Goal: Communication & Community: Participate in discussion

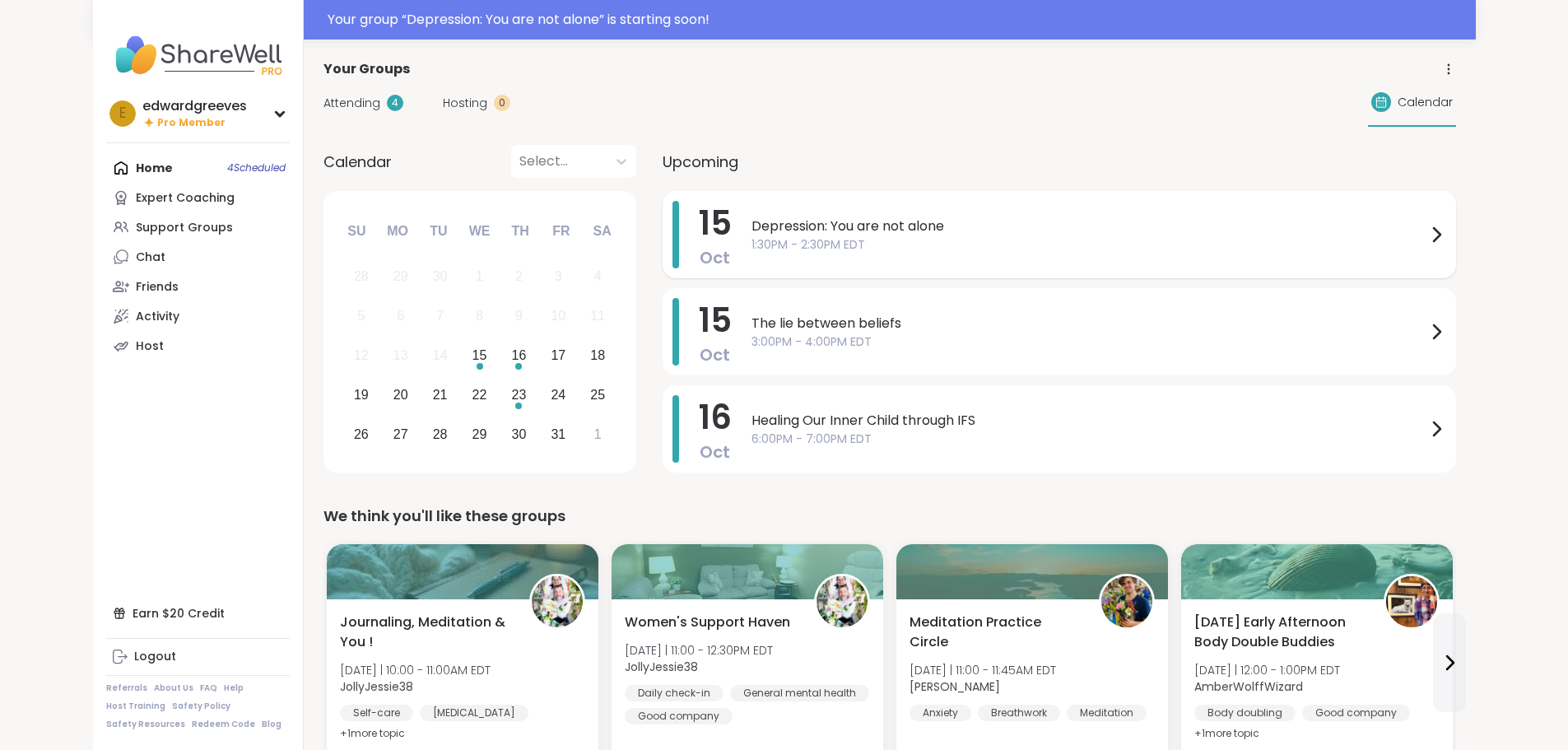
click at [872, 245] on span "1:30PM - 2:30PM EDT" at bounding box center [1089, 245] width 675 height 18
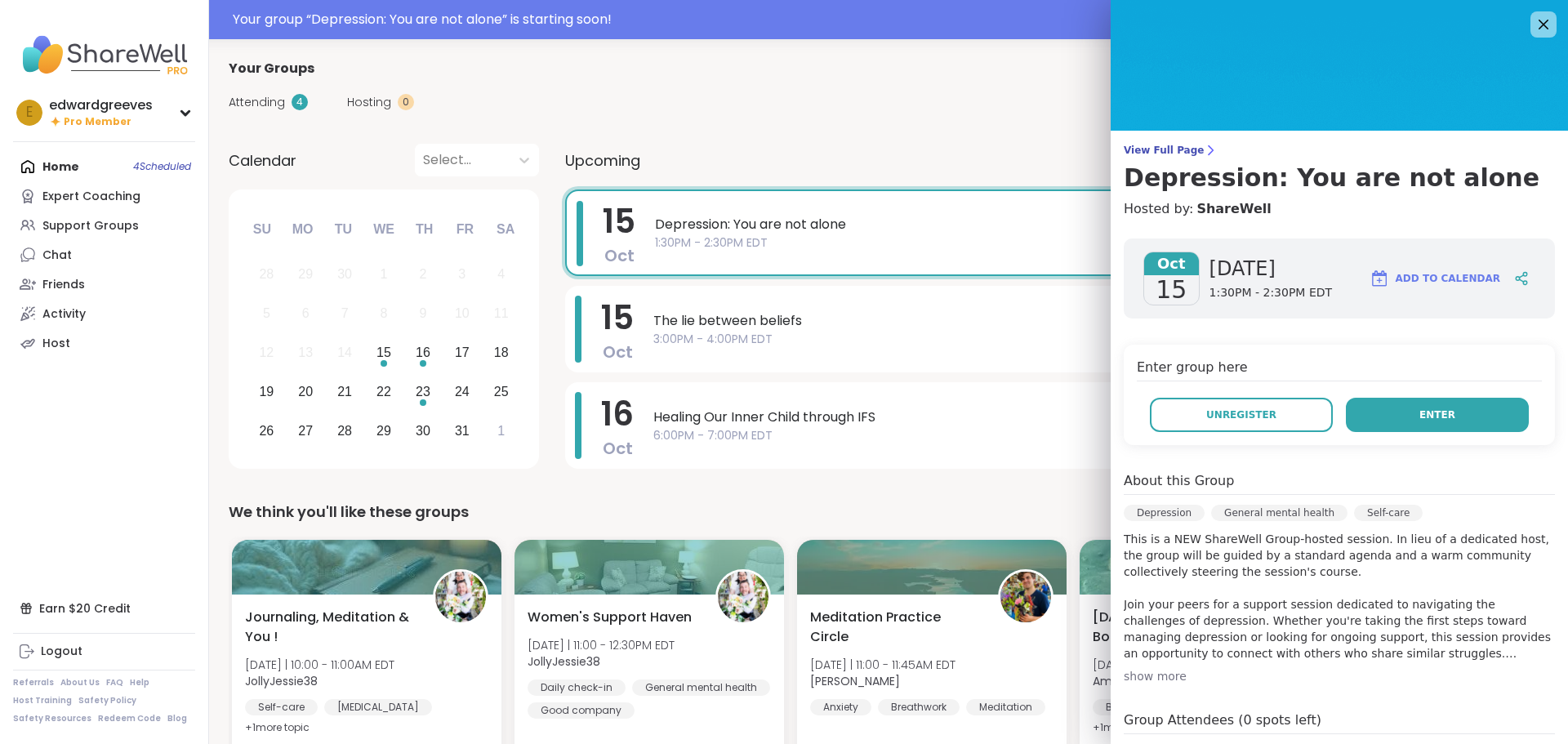
click at [1419, 413] on span "Enter" at bounding box center [1436, 415] width 36 height 15
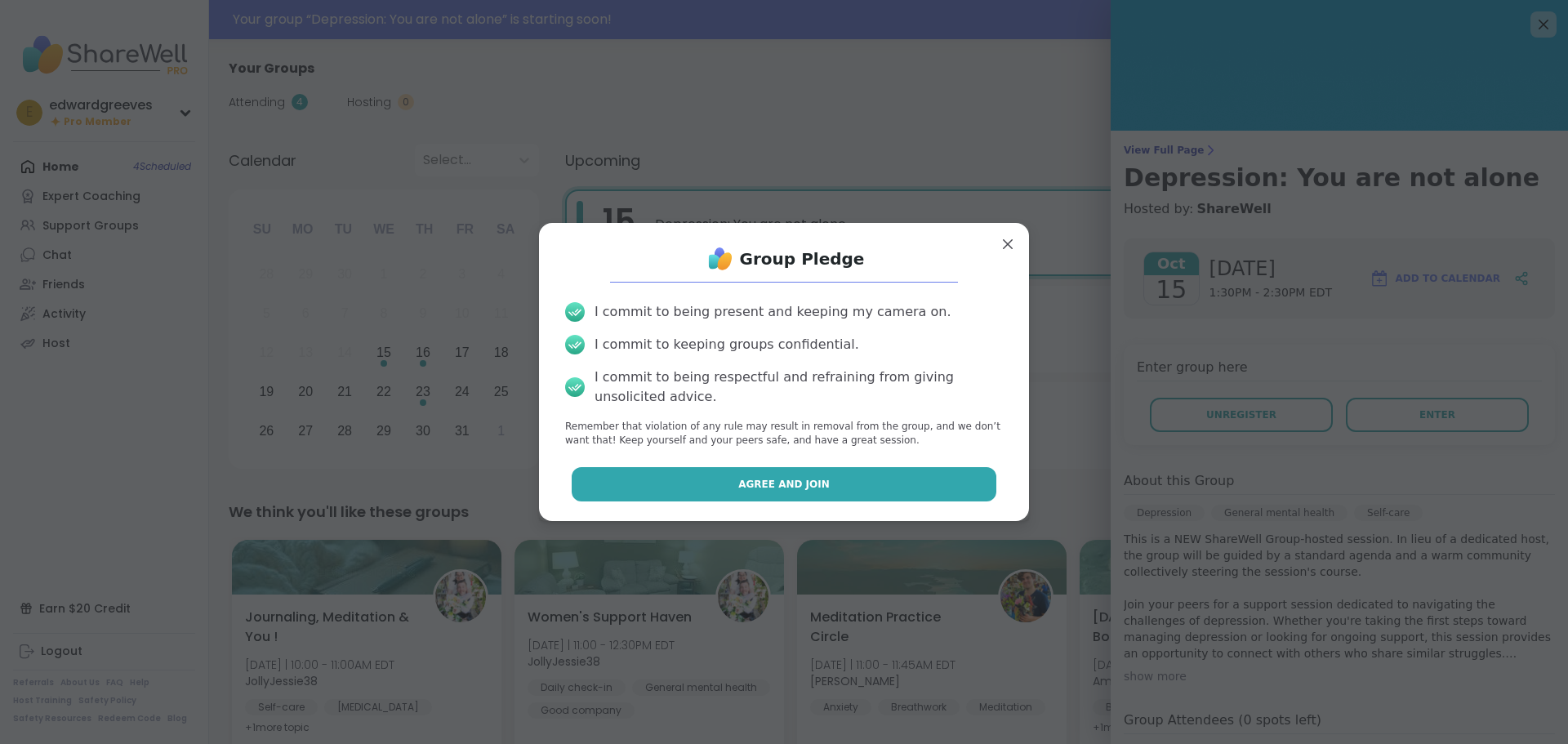
click at [716, 491] on button "Agree and Join" at bounding box center [784, 483] width 425 height 34
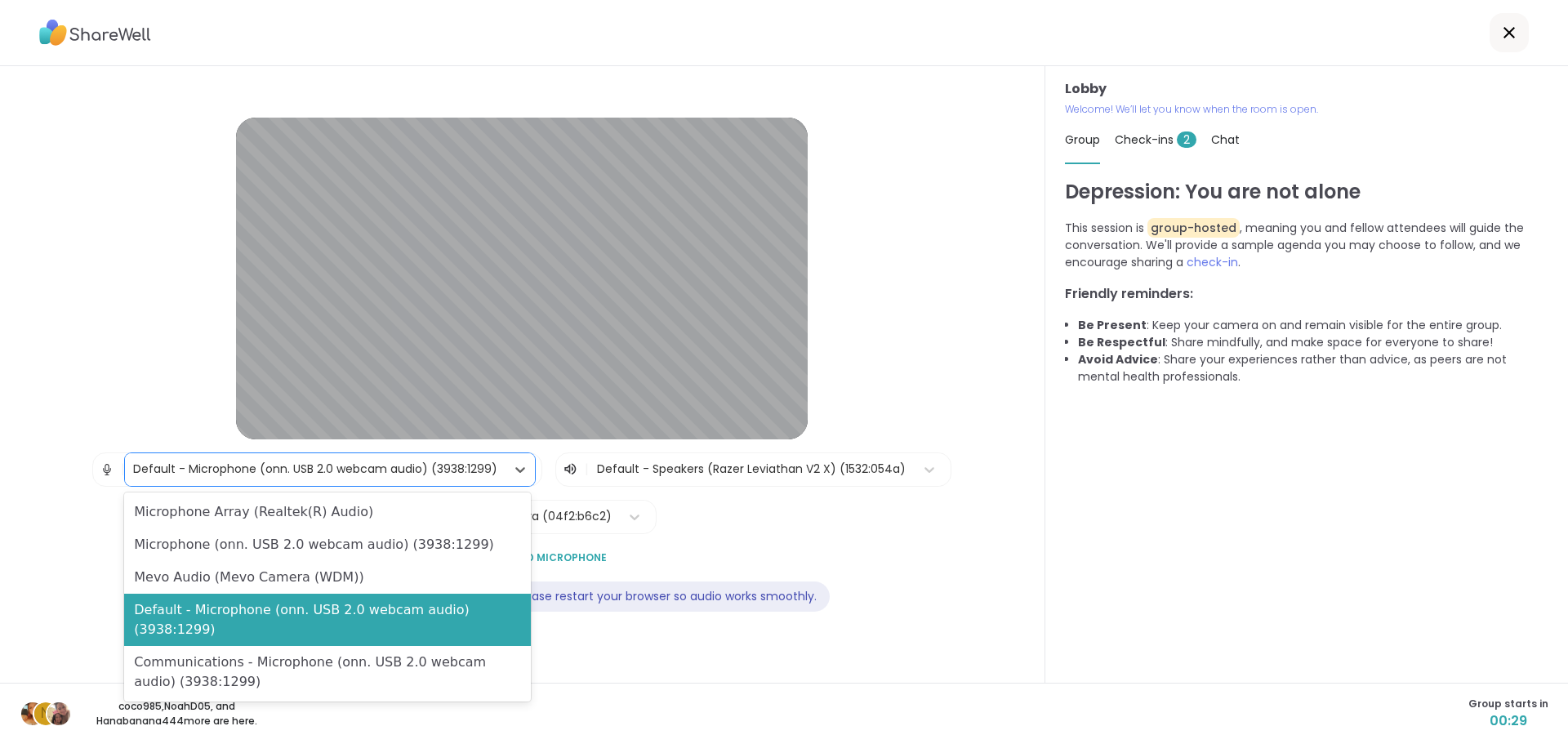
click at [409, 455] on div "Default - Microphone (onn. USB 2.0 webcam audio) (3938:1299)" at bounding box center [315, 470] width 381 height 33
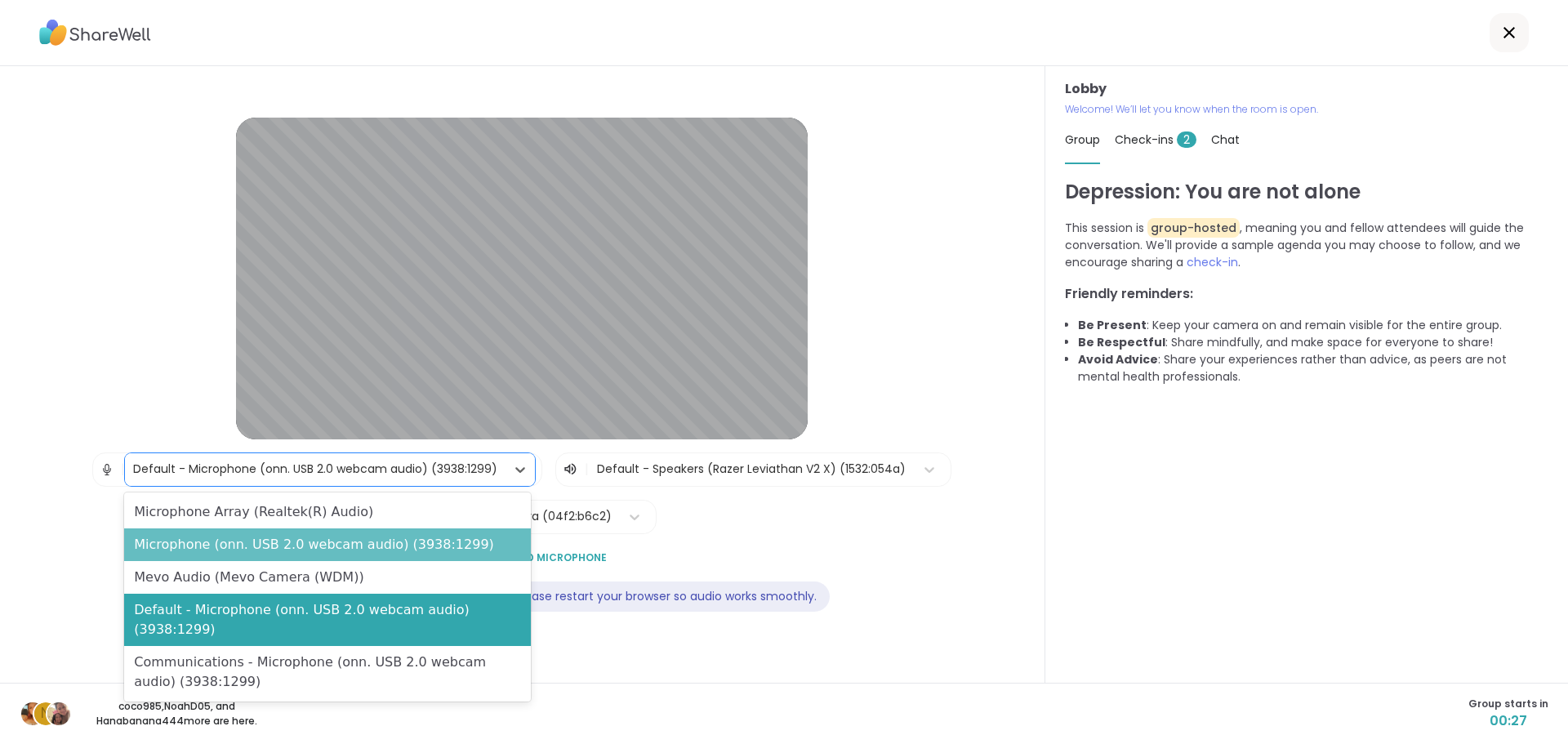
click at [241, 533] on div "Microphone (onn. USB 2.0 webcam audio) (3938:1299)" at bounding box center [327, 544] width 407 height 33
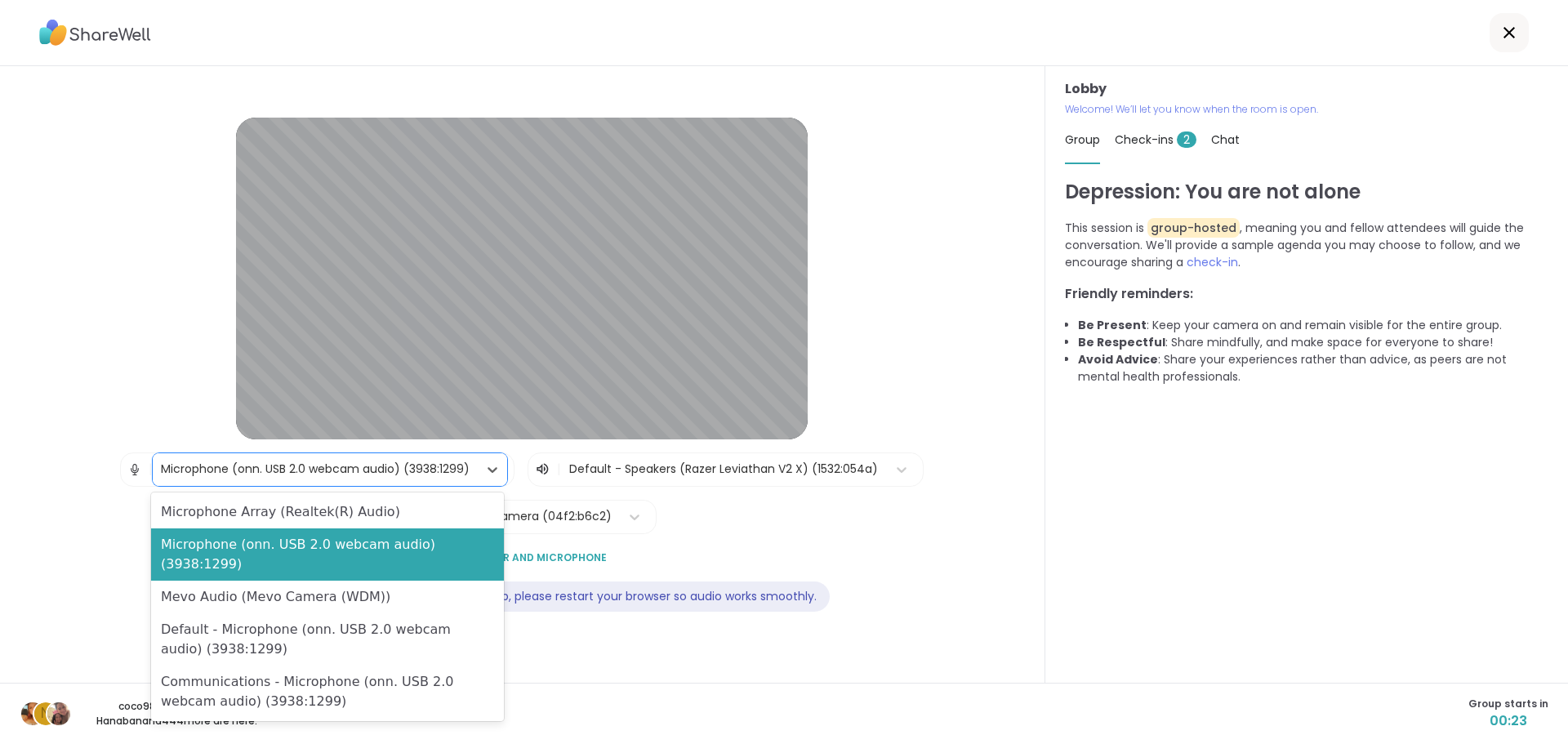
click at [327, 455] on div "Microphone (onn. USB 2.0 webcam audio) (3938:1299)" at bounding box center [316, 470] width 325 height 33
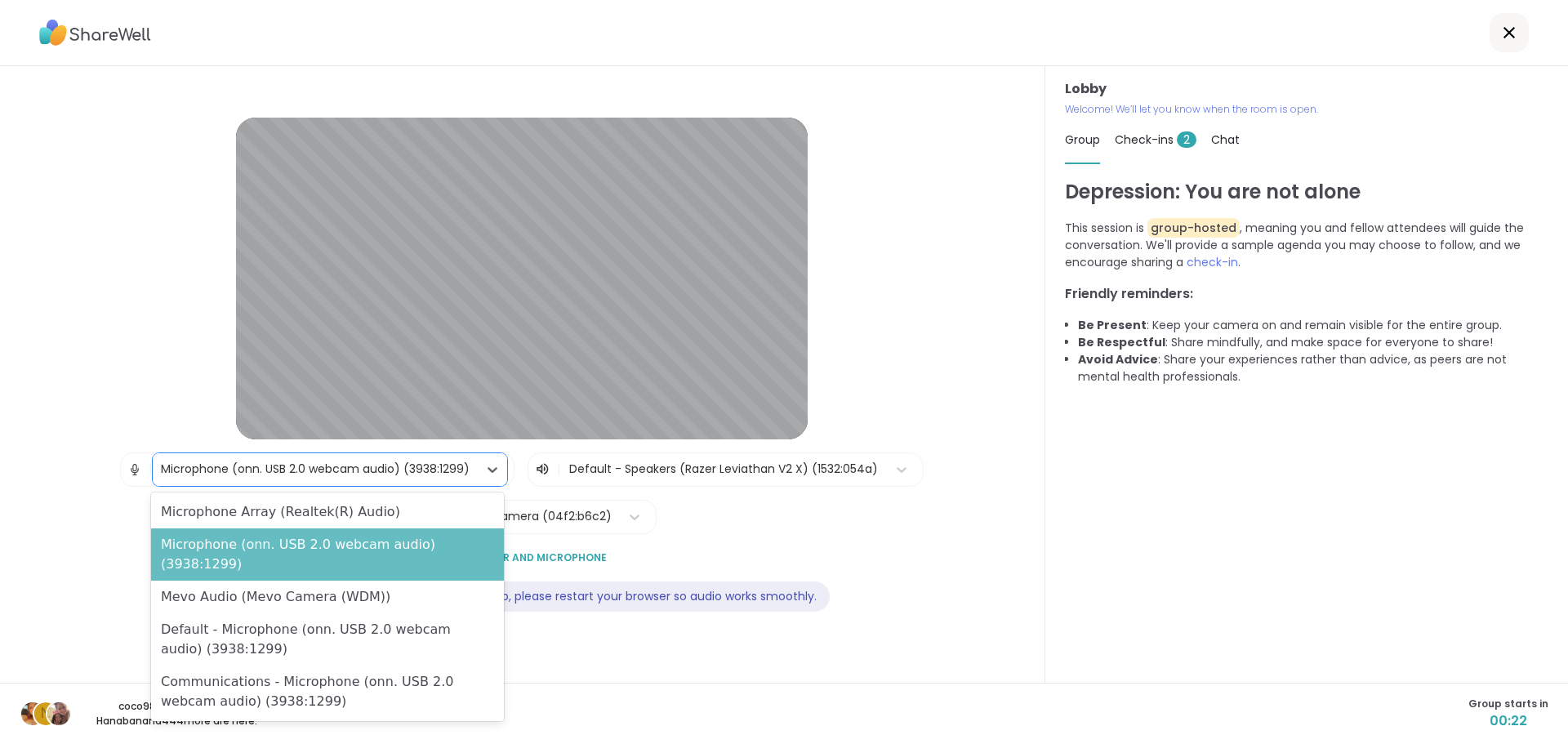
click at [268, 550] on div "Microphone (onn. USB 2.0 webcam audio) (3938:1299)" at bounding box center [327, 554] width 354 height 52
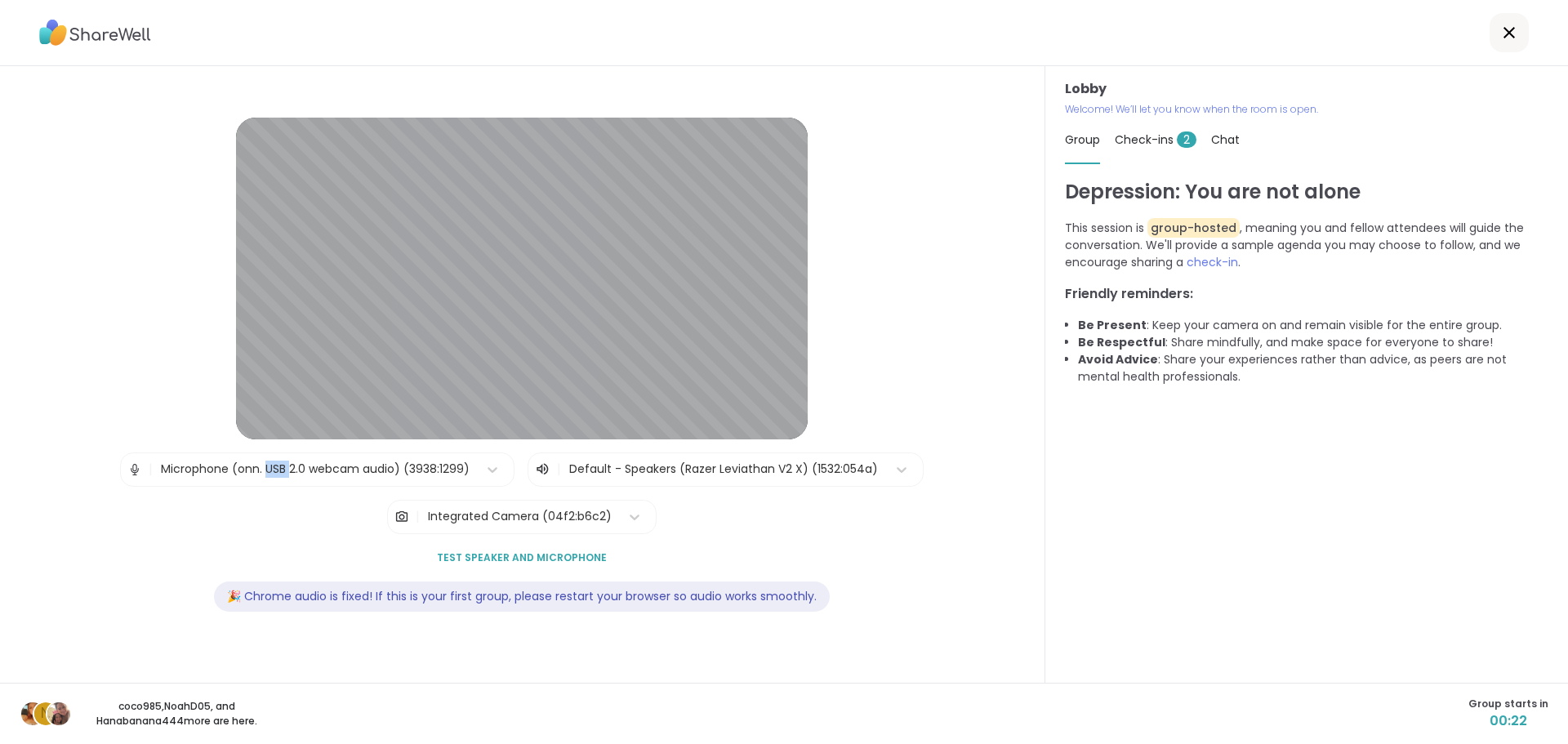
click at [268, 550] on div "Lobby | Microphone (onn. USB 2.0 webcam audio) (3938:1299) | Default - Speakers…" at bounding box center [522, 374] width 939 height 513
click at [236, 525] on div "| Microphone (onn. USB 2.0 webcam audio) (3938:1299) | Default - Speakers (Raze…" at bounding box center [522, 493] width 804 height 81
click at [445, 517] on div "Integrated Camera (04f2:b6c2)" at bounding box center [520, 516] width 184 height 17
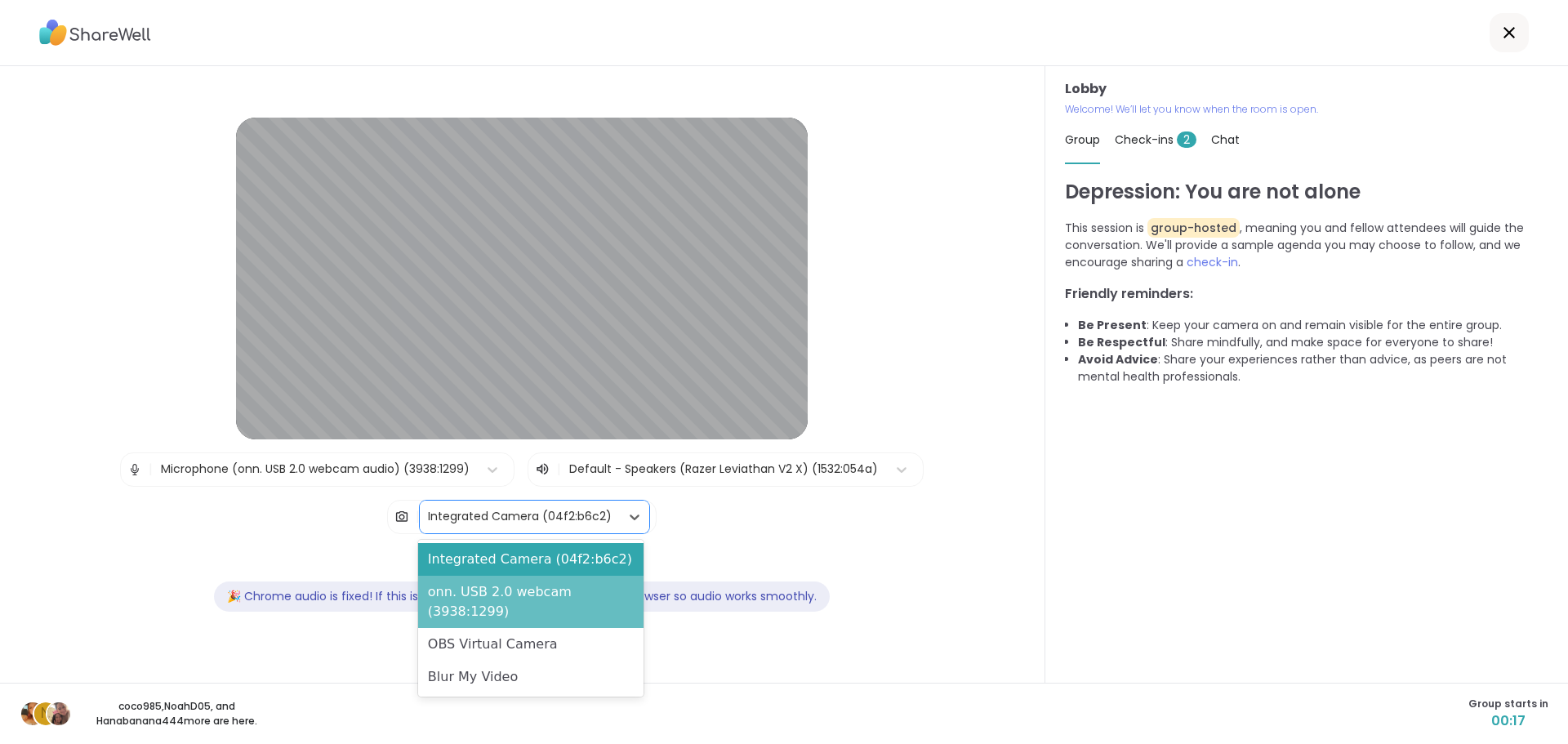
click at [471, 594] on div "onn. USB 2.0 webcam (3938:1299)" at bounding box center [531, 602] width 226 height 52
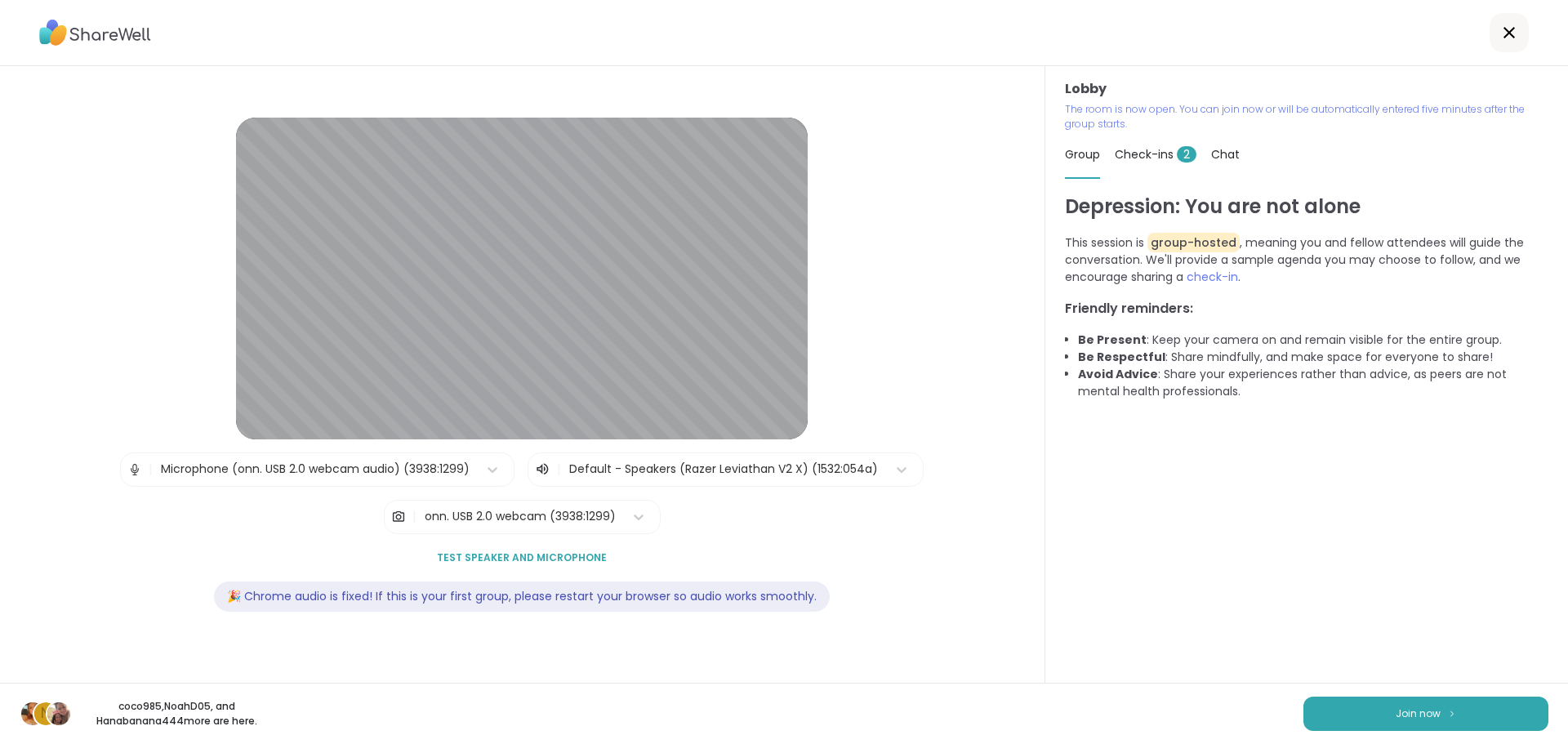
click at [1339, 734] on div "N coco985 , NoahD05 , and Hanabanana444 more are here. Join now" at bounding box center [784, 713] width 1568 height 61
click at [1329, 716] on button "Join now" at bounding box center [1425, 713] width 245 height 34
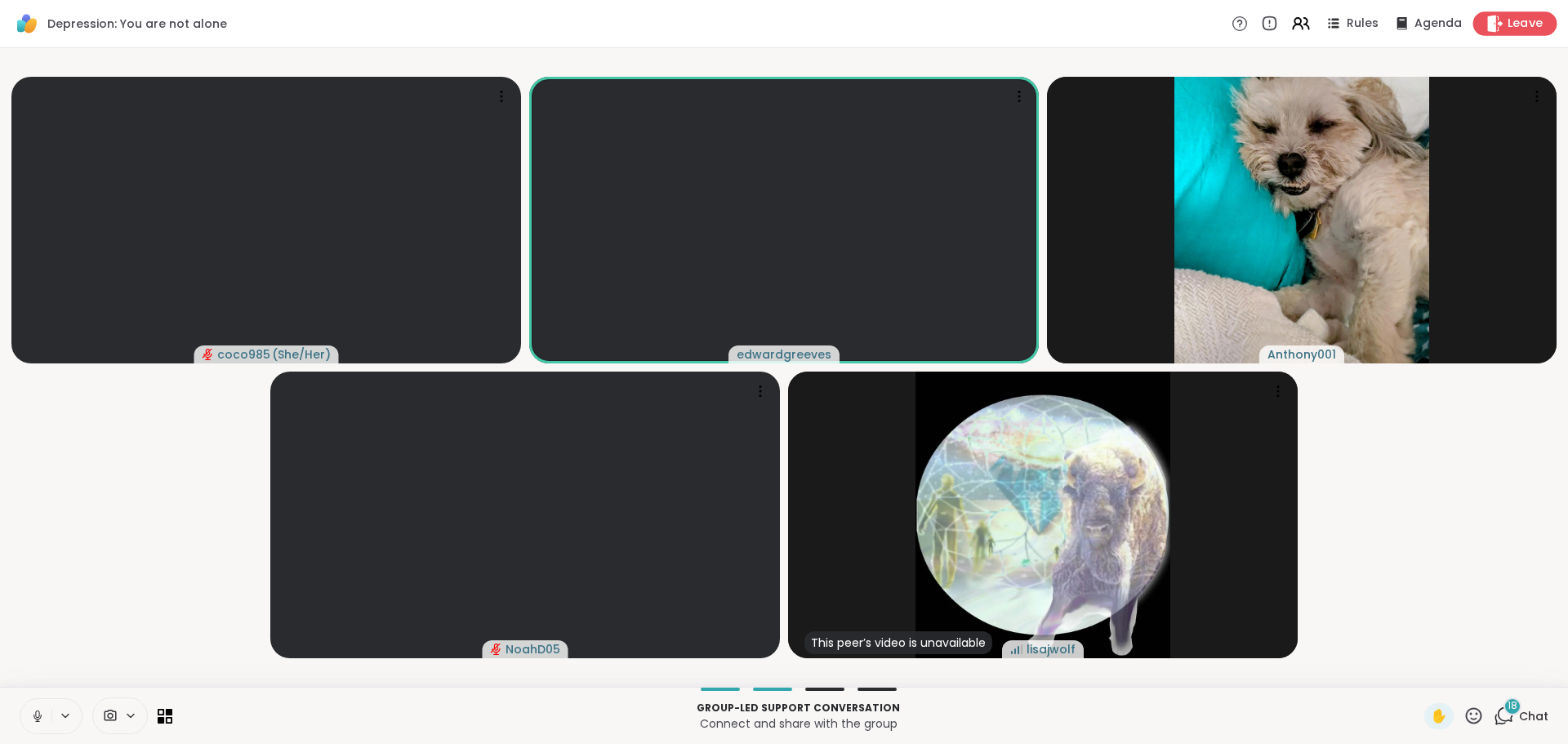
click at [1507, 22] on span "Leave" at bounding box center [1524, 24] width 36 height 17
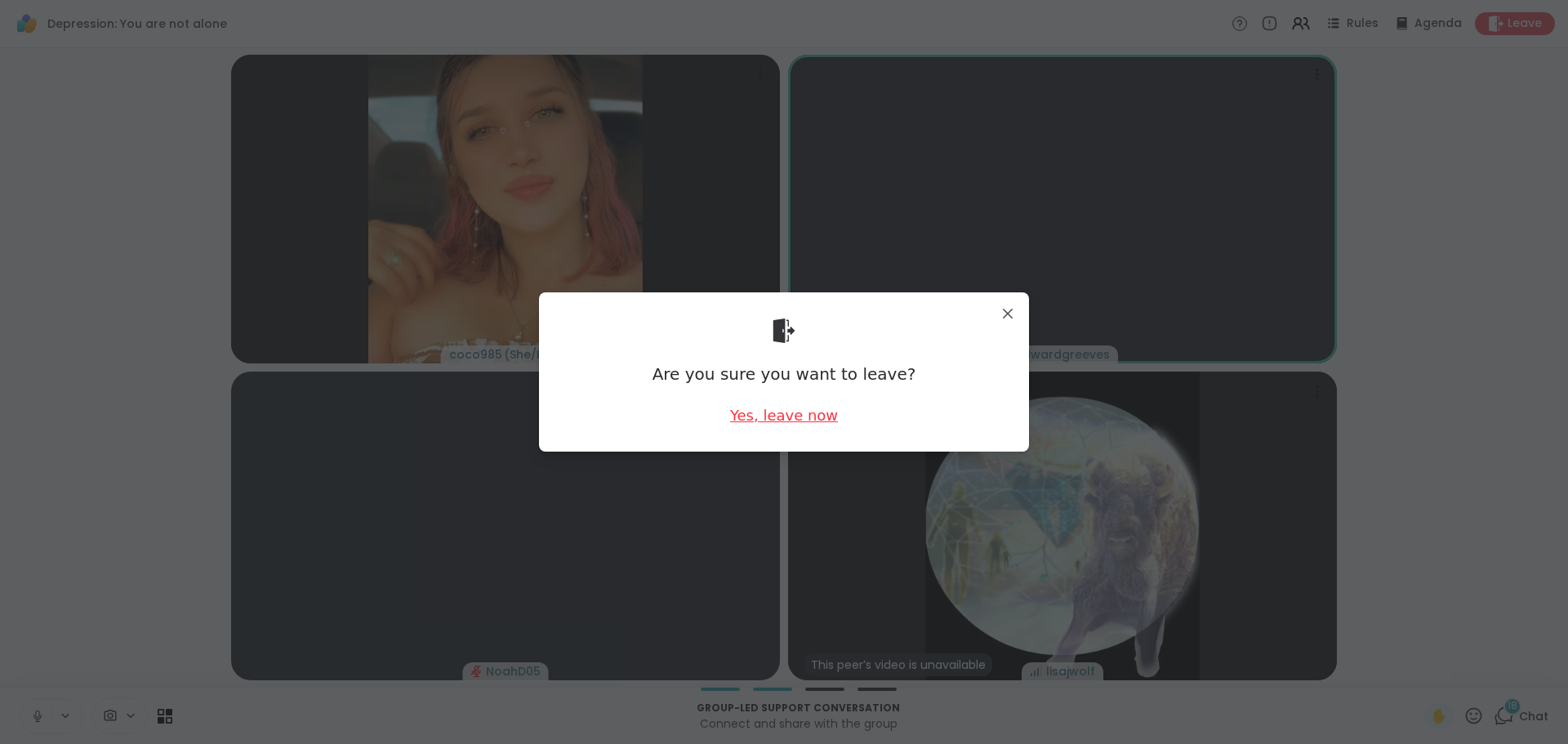
click at [793, 413] on div "Yes, leave now" at bounding box center [784, 415] width 108 height 20
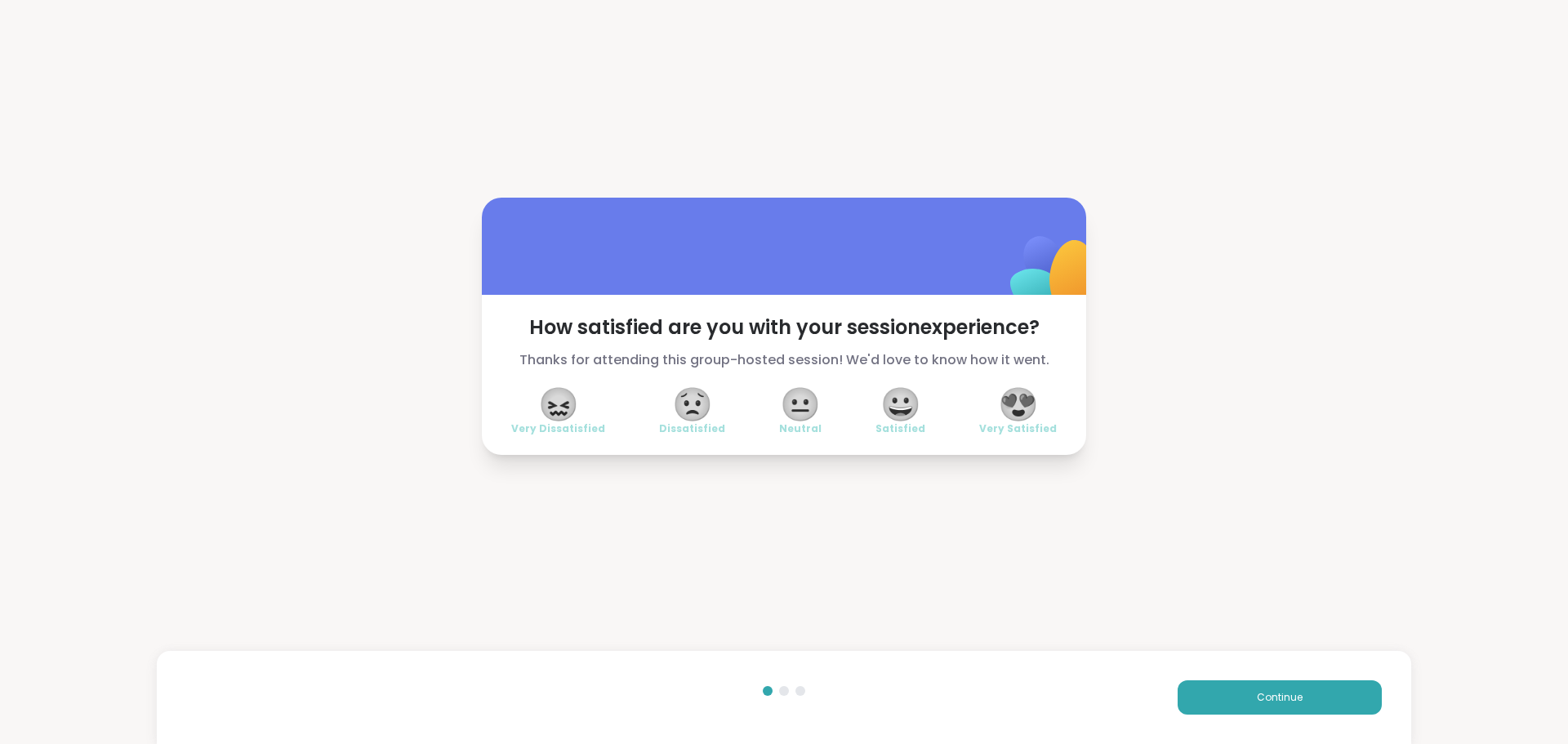
click at [792, 399] on span "😐" at bounding box center [800, 404] width 41 height 29
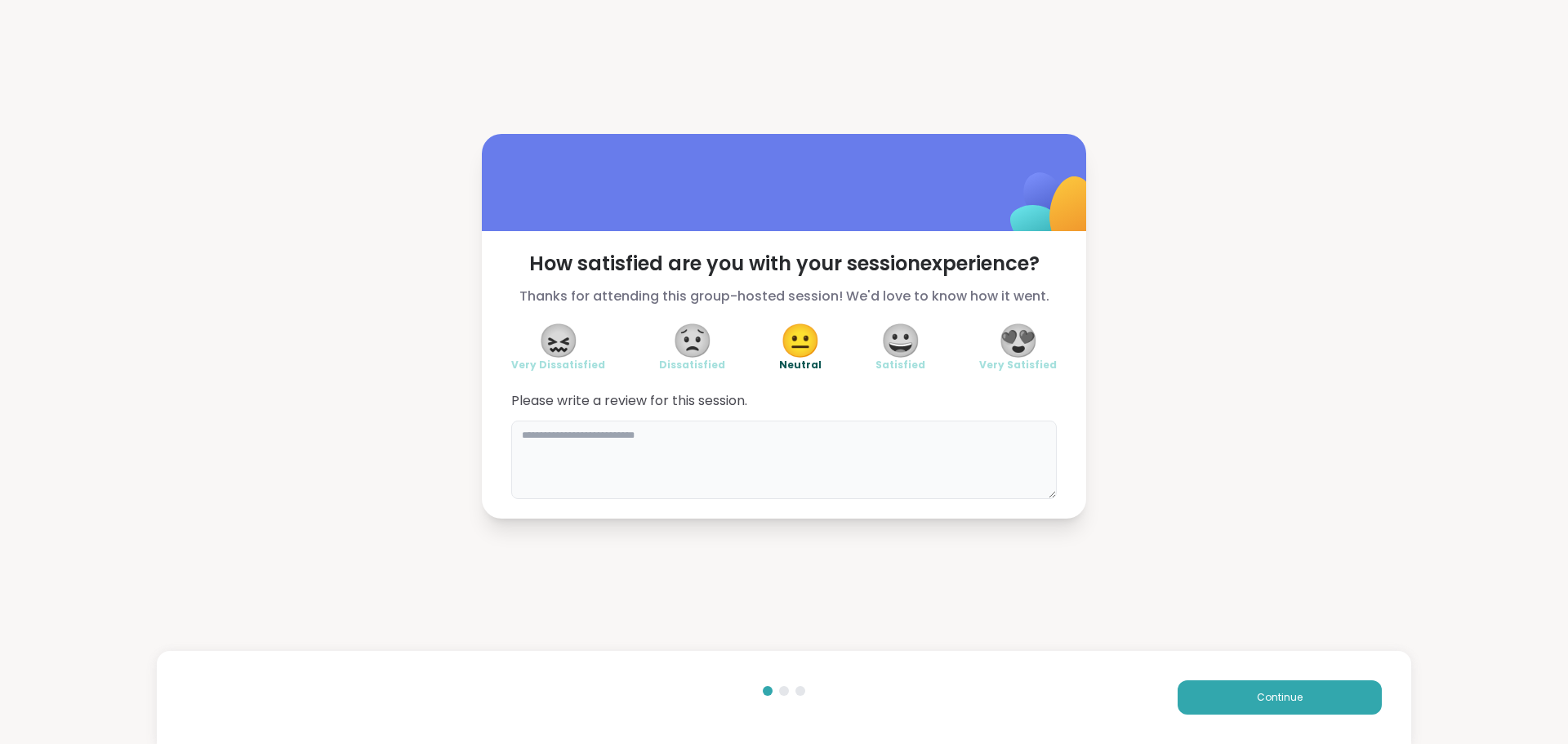
click at [767, 434] on textarea at bounding box center [784, 459] width 545 height 78
type textarea "**********"
click at [1245, 697] on button "Continue" at bounding box center [1279, 697] width 204 height 34
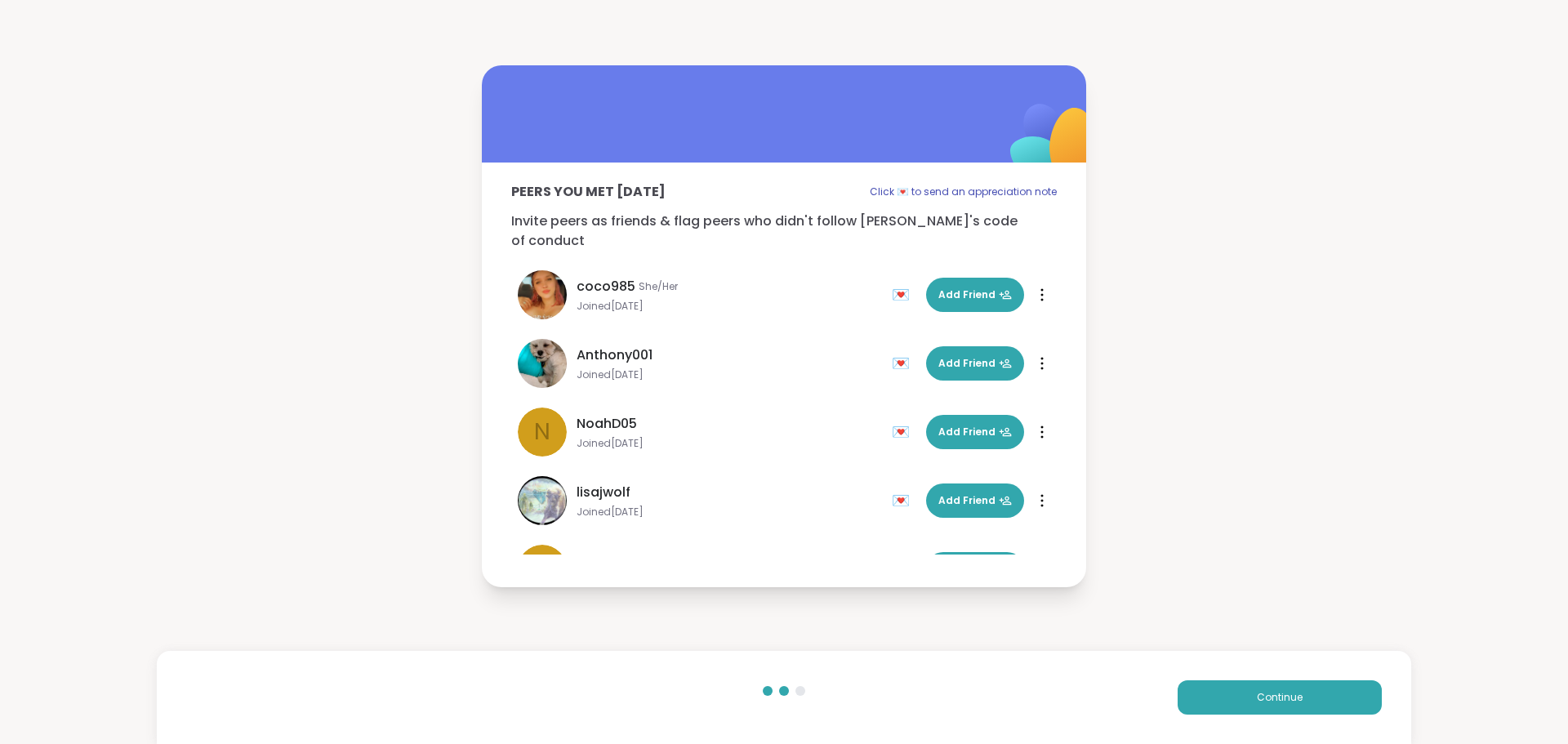
click at [1218, 673] on div "Continue" at bounding box center [784, 698] width 1254 height 93
click at [1218, 699] on button "Continue" at bounding box center [1279, 697] width 204 height 34
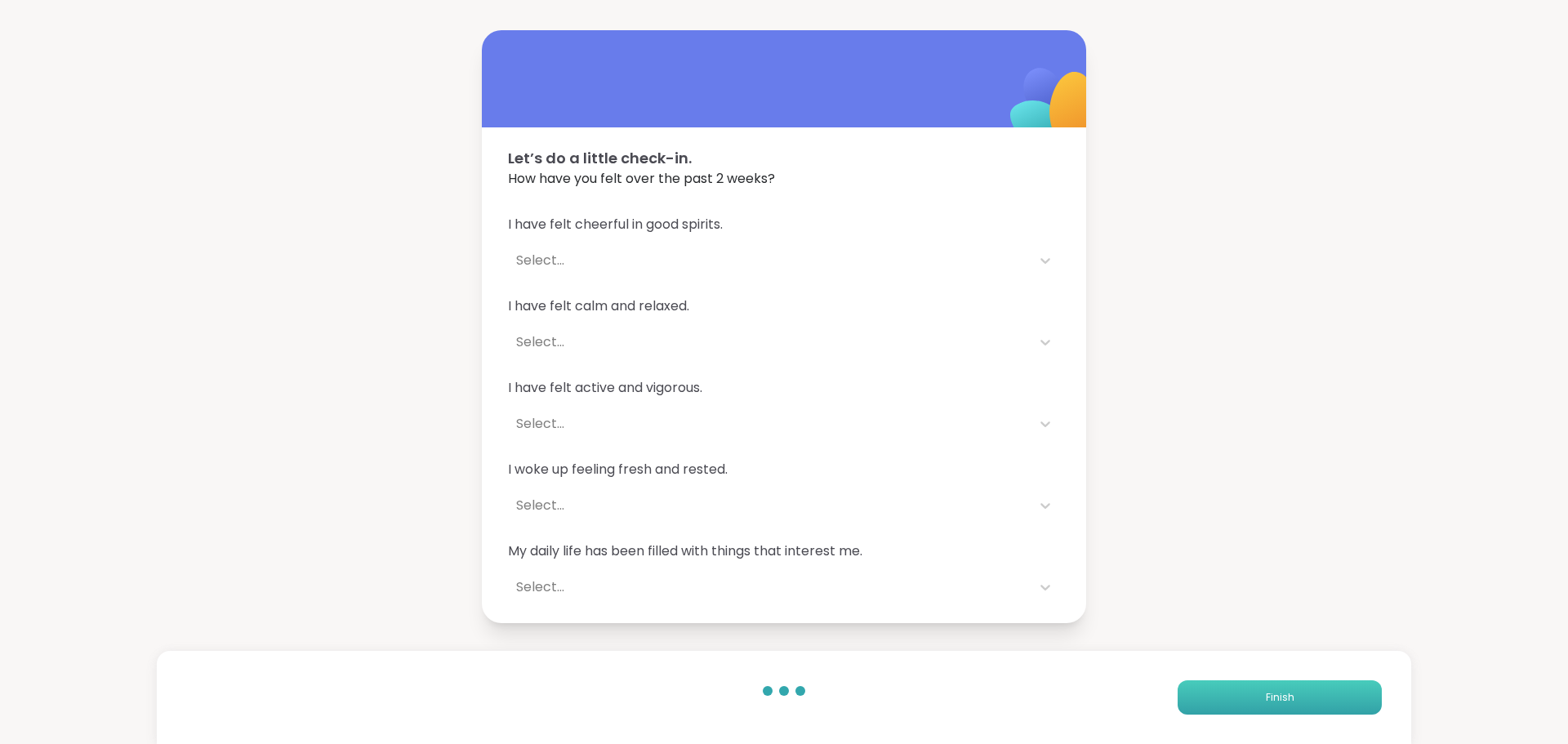
click at [1204, 696] on button "Finish" at bounding box center [1279, 697] width 204 height 34
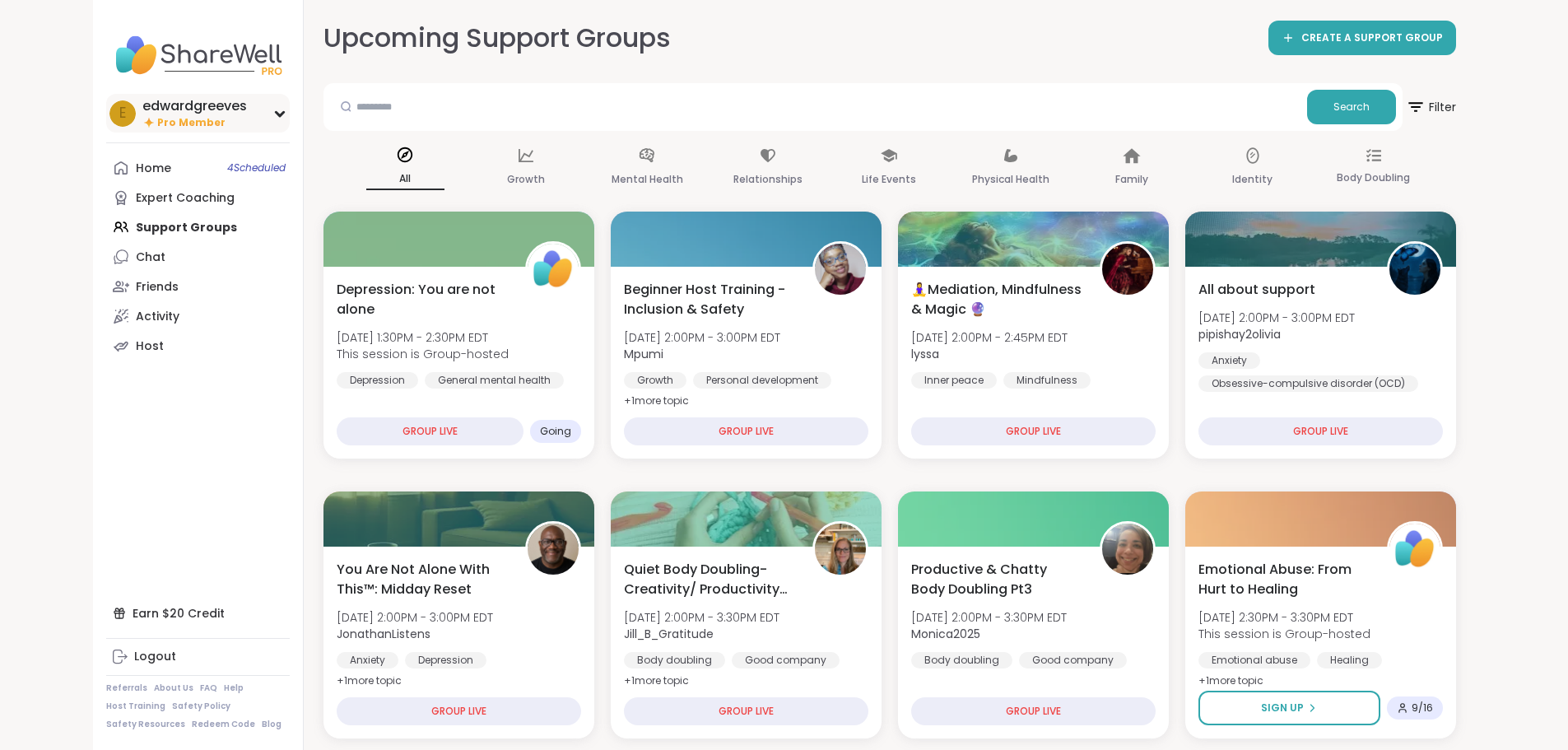
click at [143, 112] on div "edwardgreeves" at bounding box center [194, 105] width 104 height 19
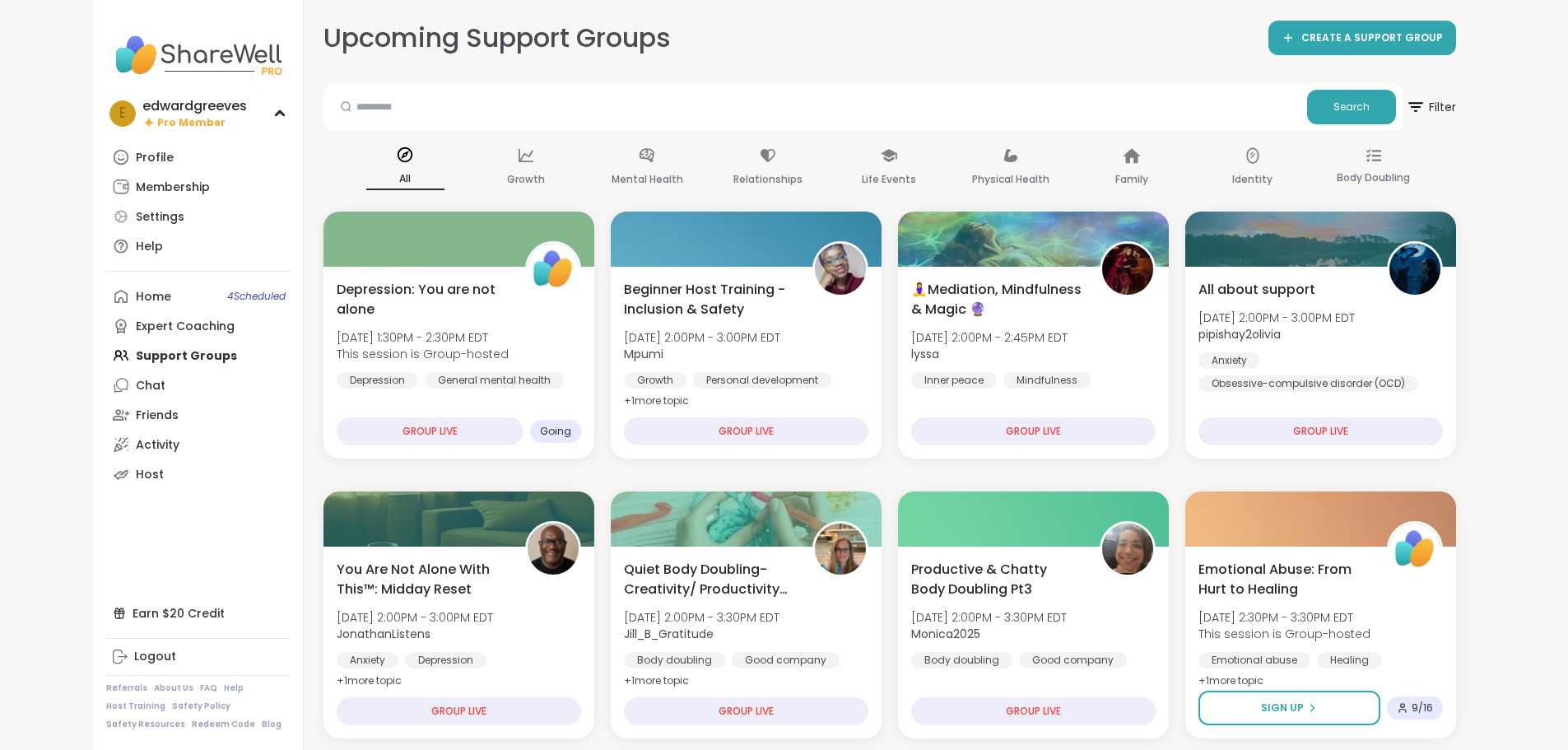
click at [129, 54] on img at bounding box center [198, 55] width 184 height 58
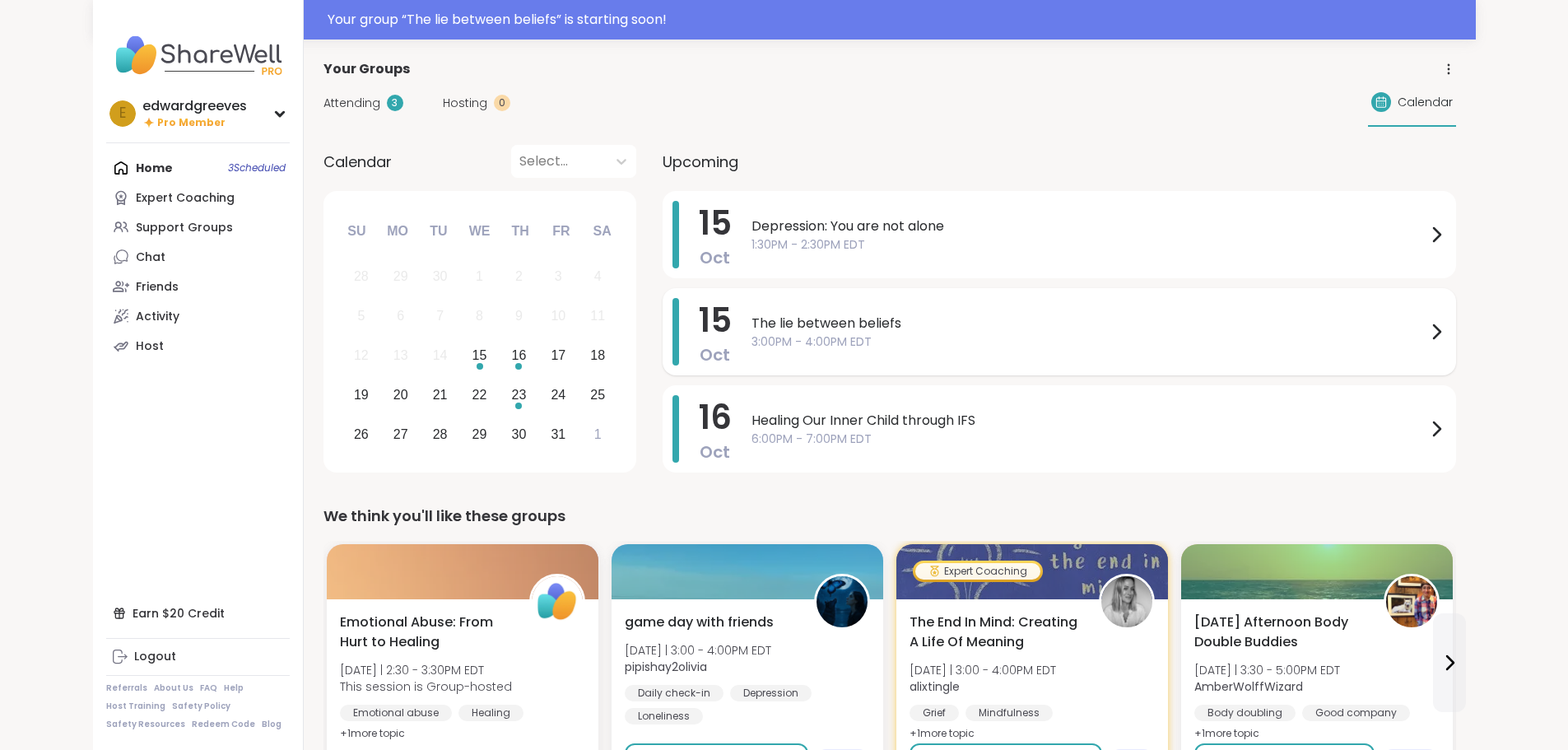
click at [752, 328] on span "The lie between beliefs" at bounding box center [1089, 323] width 675 height 20
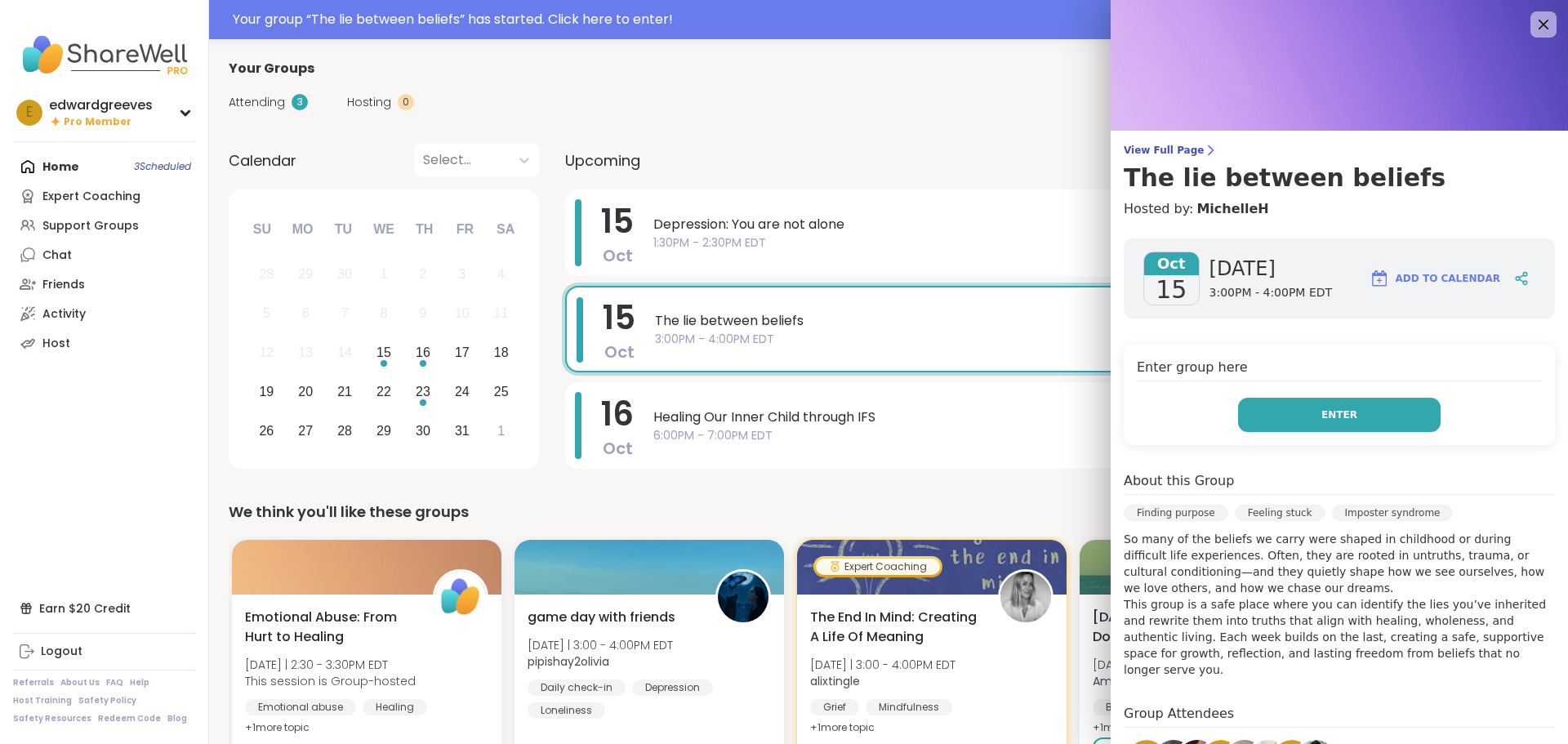
click at [1279, 421] on button "Enter" at bounding box center [1338, 415] width 202 height 34
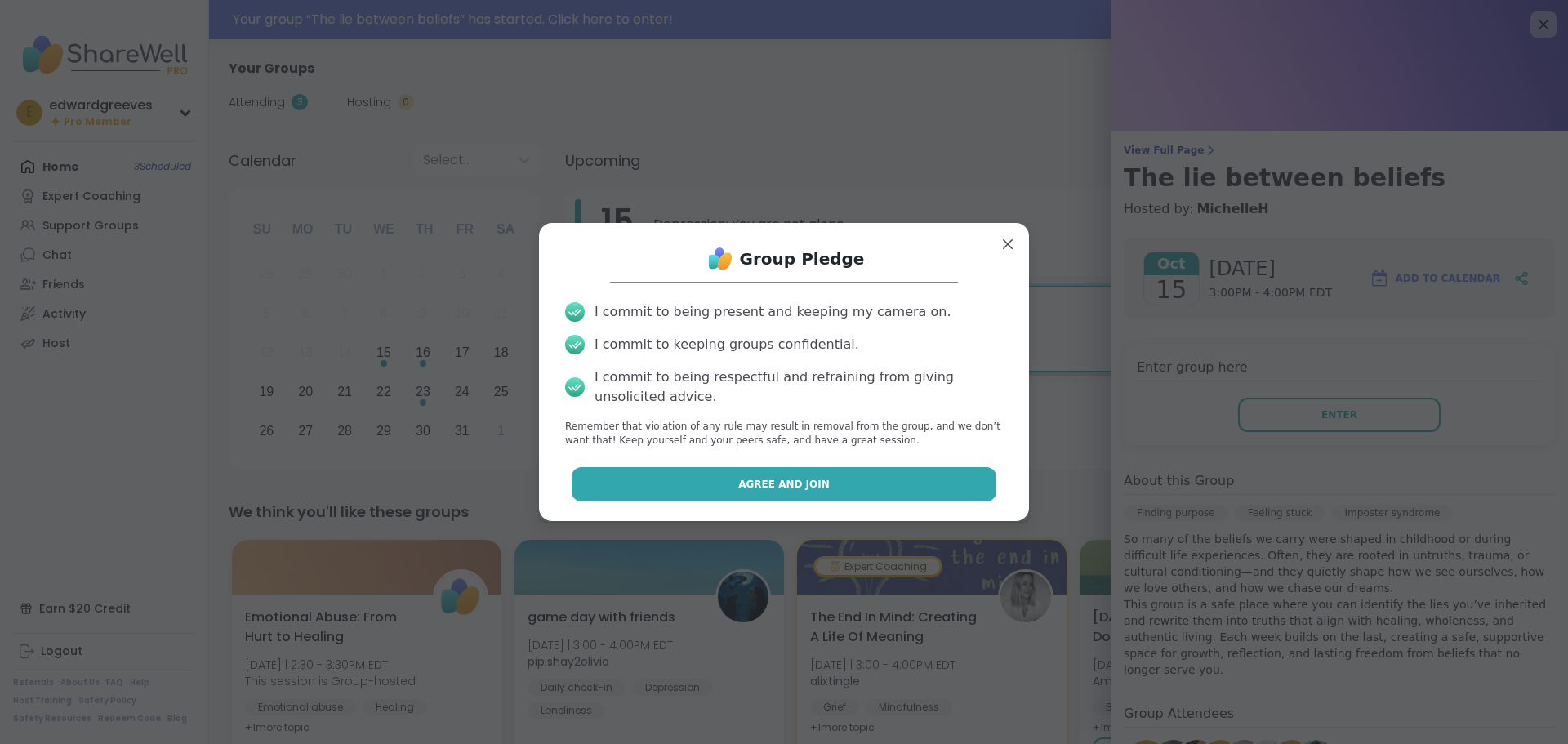
click at [757, 488] on span "Agree and Join" at bounding box center [784, 483] width 91 height 15
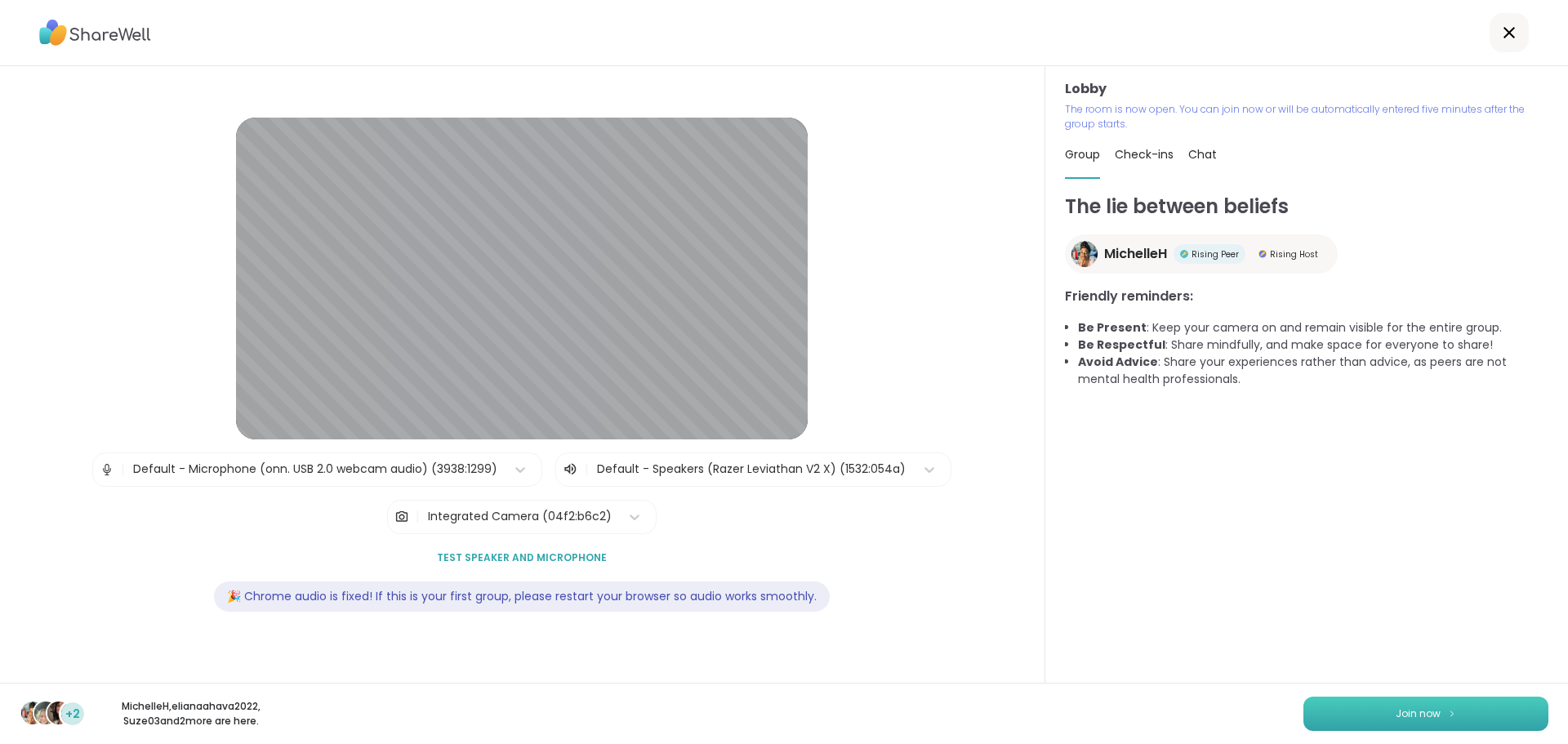
click at [1331, 716] on button "Join now" at bounding box center [1425, 713] width 245 height 34
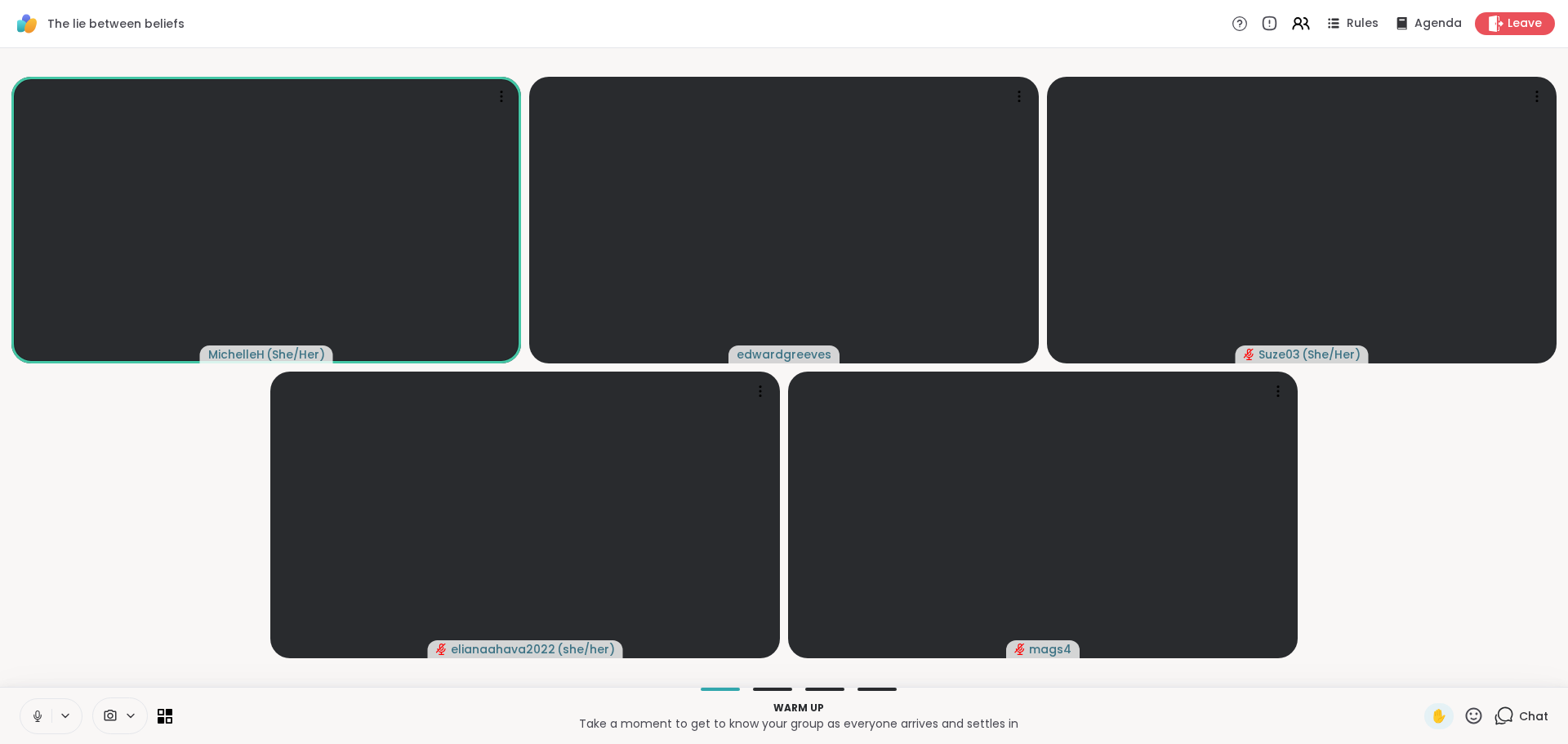
click at [133, 715] on icon at bounding box center [131, 715] width 7 height 3
click at [158, 659] on icon at bounding box center [154, 657] width 15 height 15
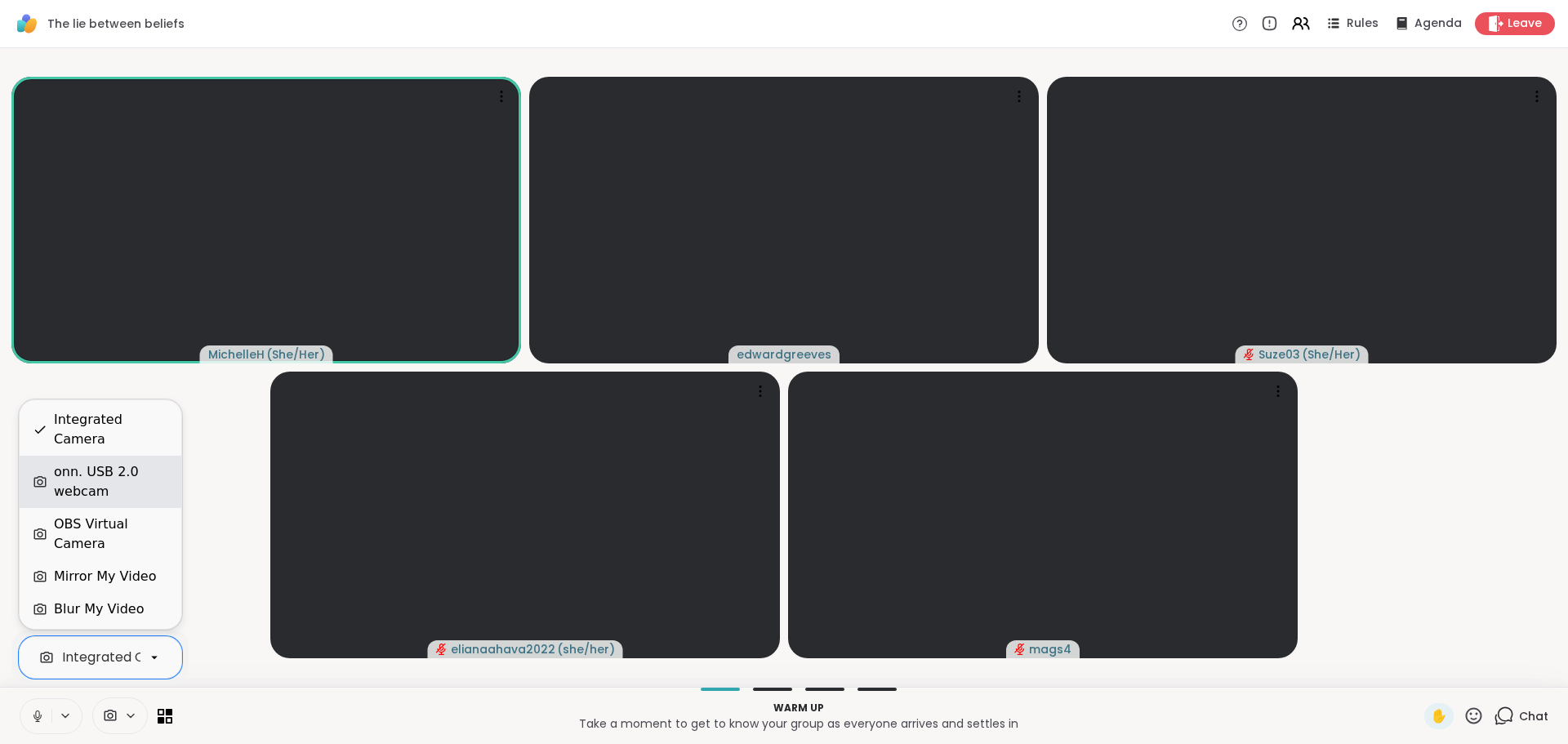
click at [118, 497] on div "onn. USB 2.0 webcam" at bounding box center [111, 481] width 114 height 39
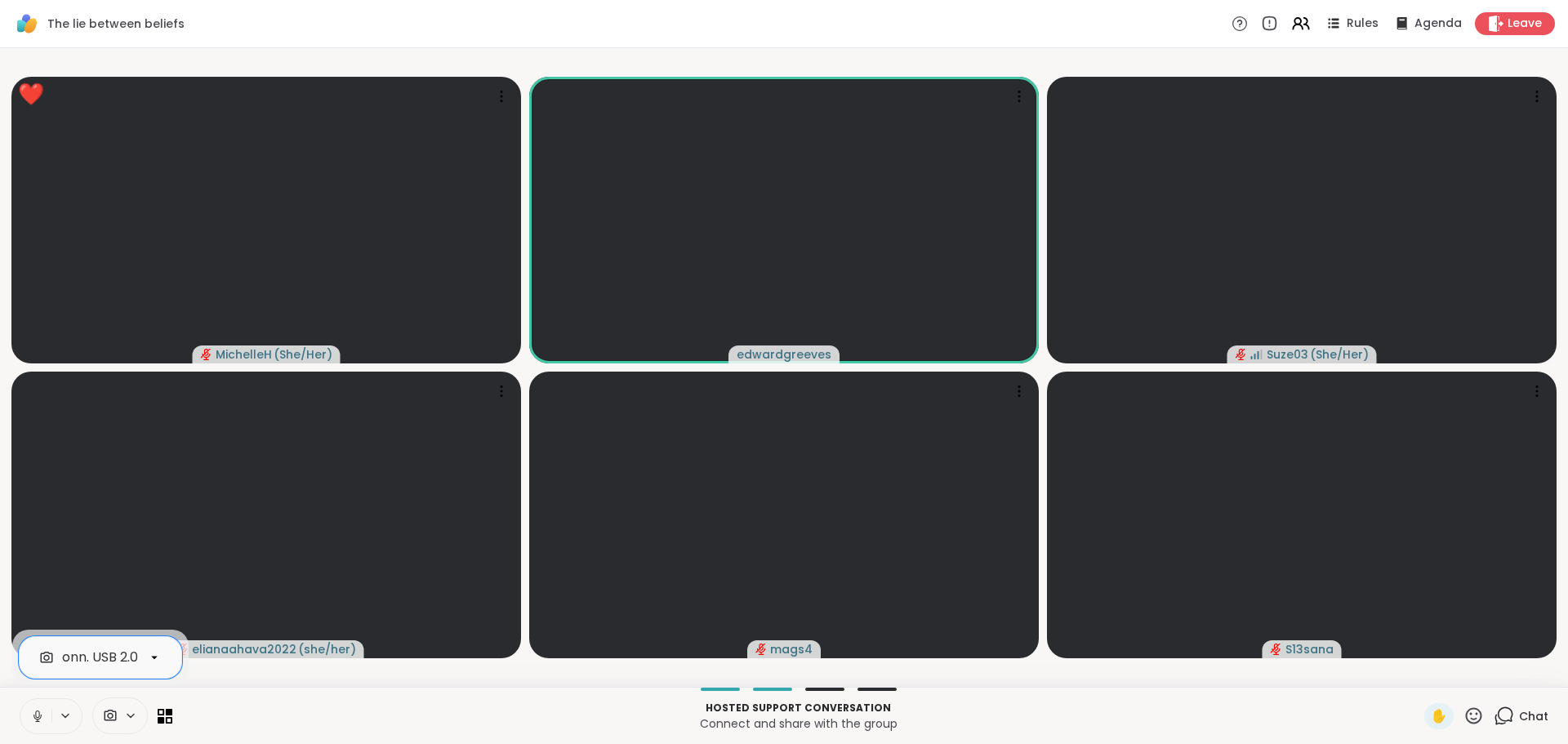
click at [33, 715] on icon at bounding box center [37, 716] width 15 height 15
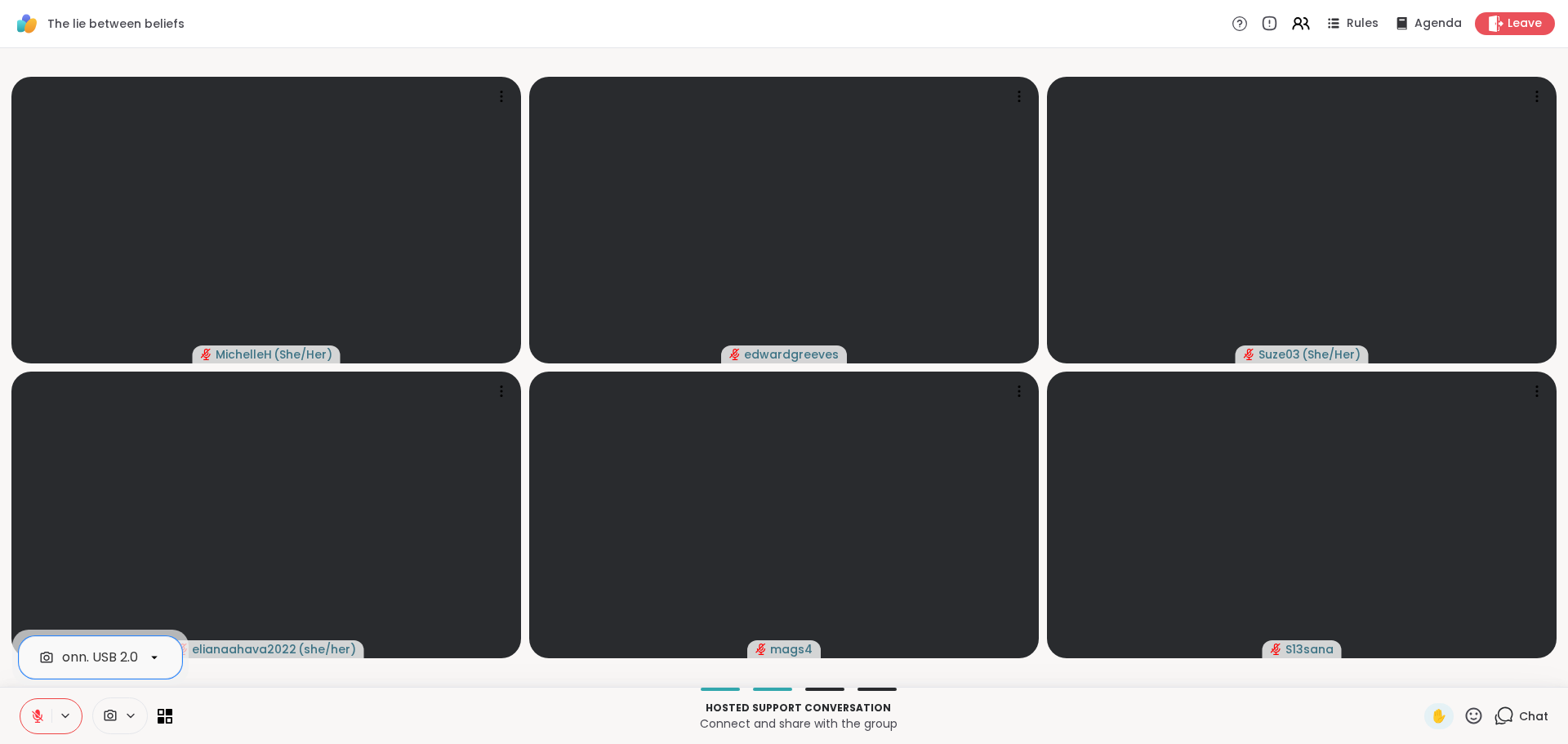
click at [34, 714] on icon at bounding box center [37, 716] width 15 height 15
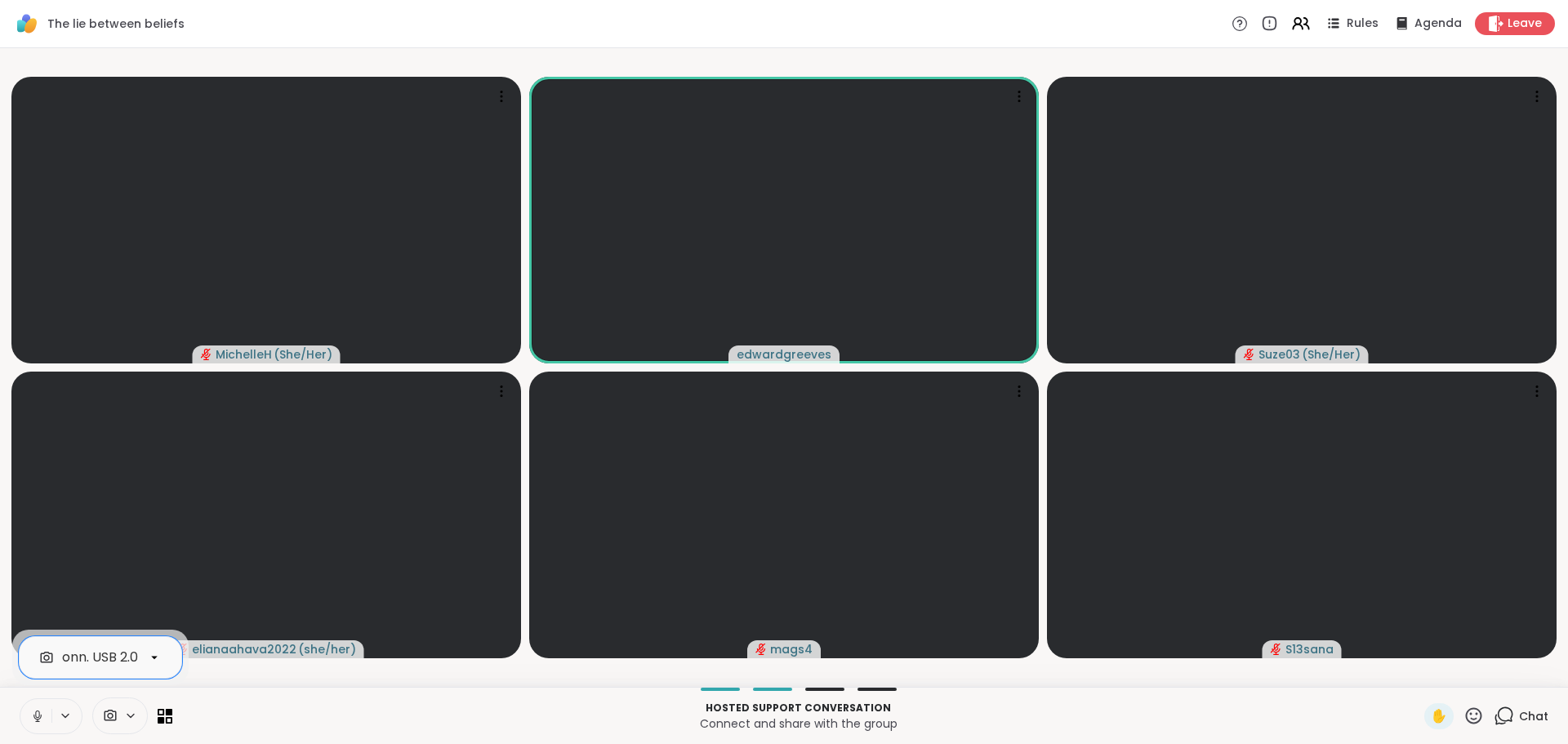
click at [35, 719] on icon at bounding box center [37, 716] width 15 height 15
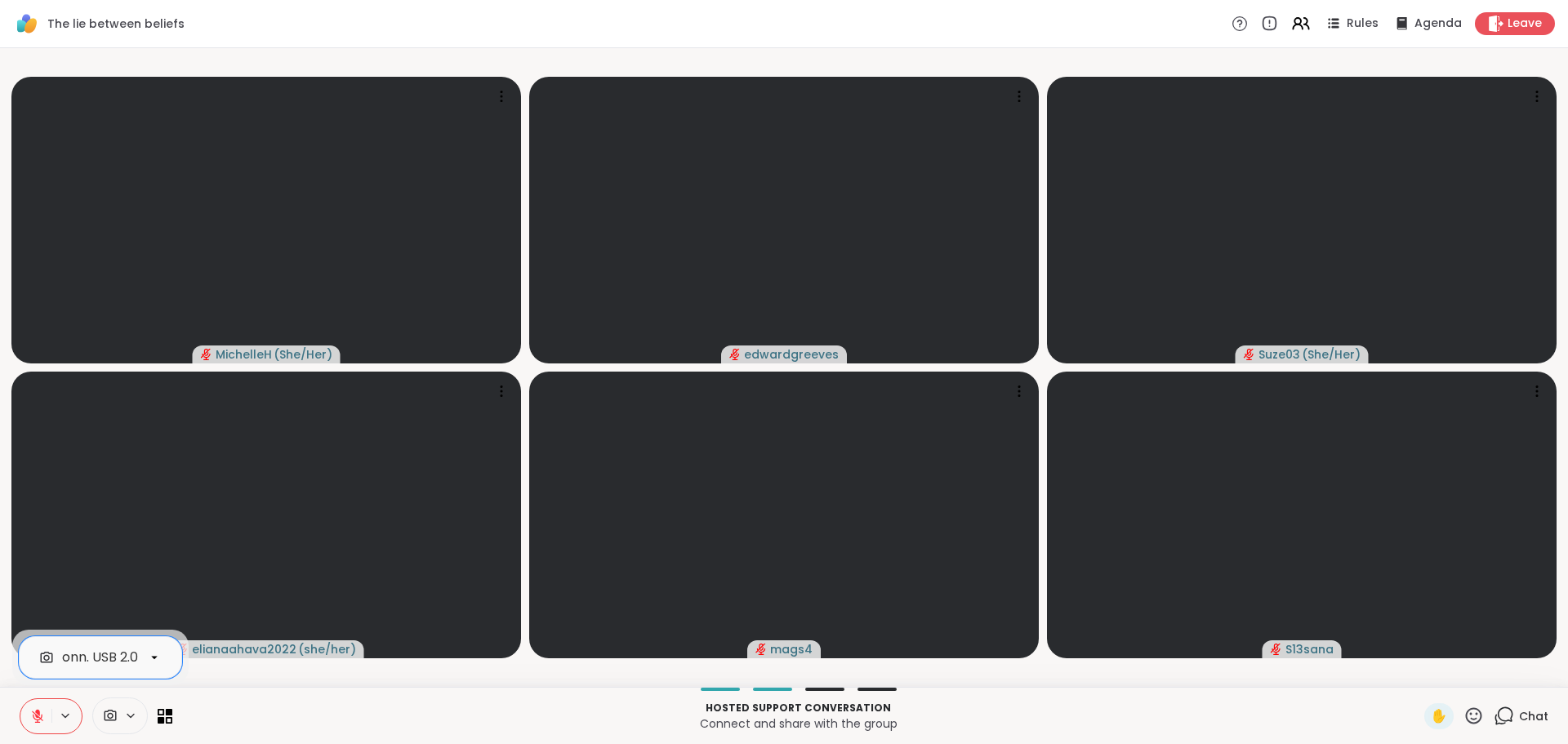
click at [35, 711] on icon at bounding box center [37, 716] width 15 height 15
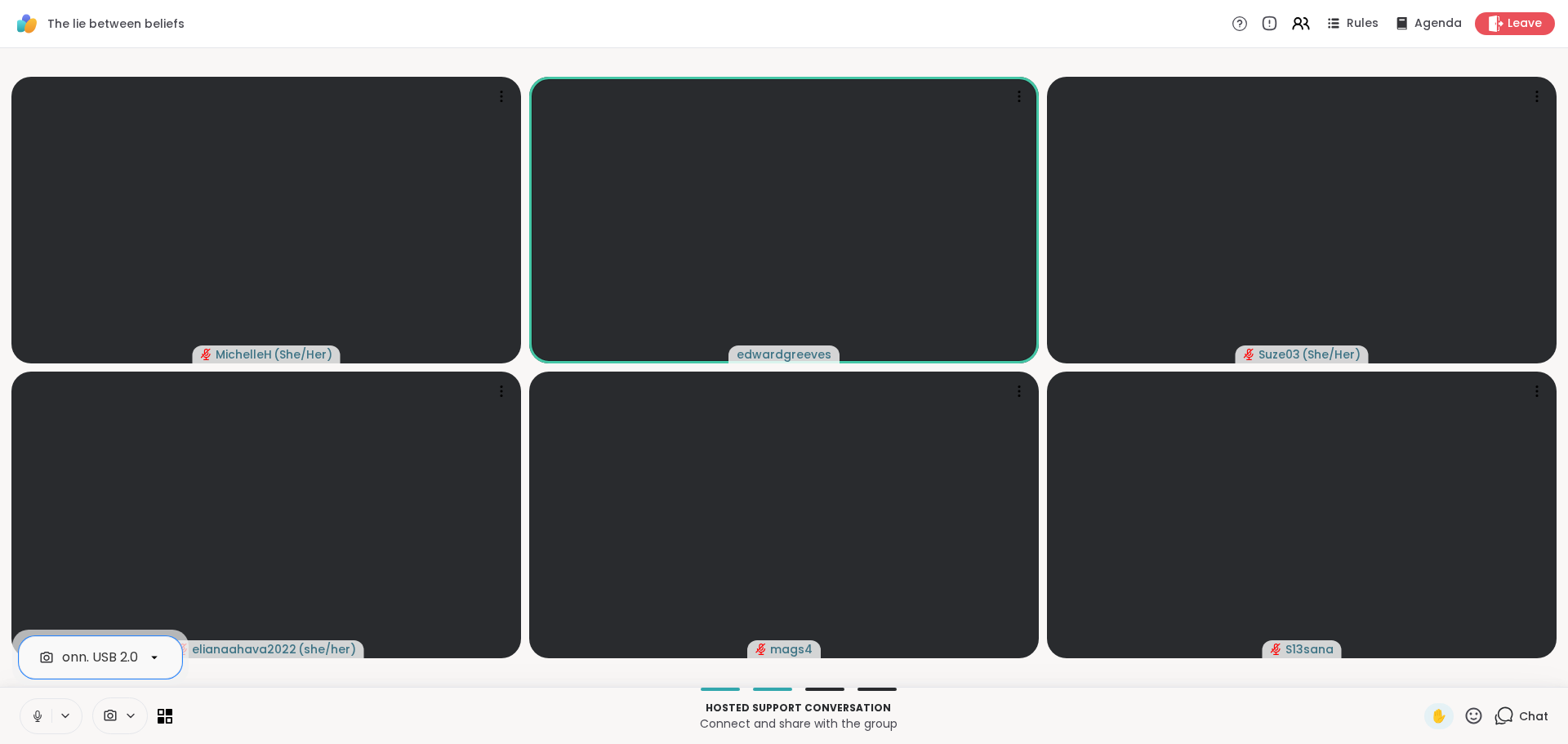
click at [35, 715] on icon at bounding box center [37, 716] width 15 height 15
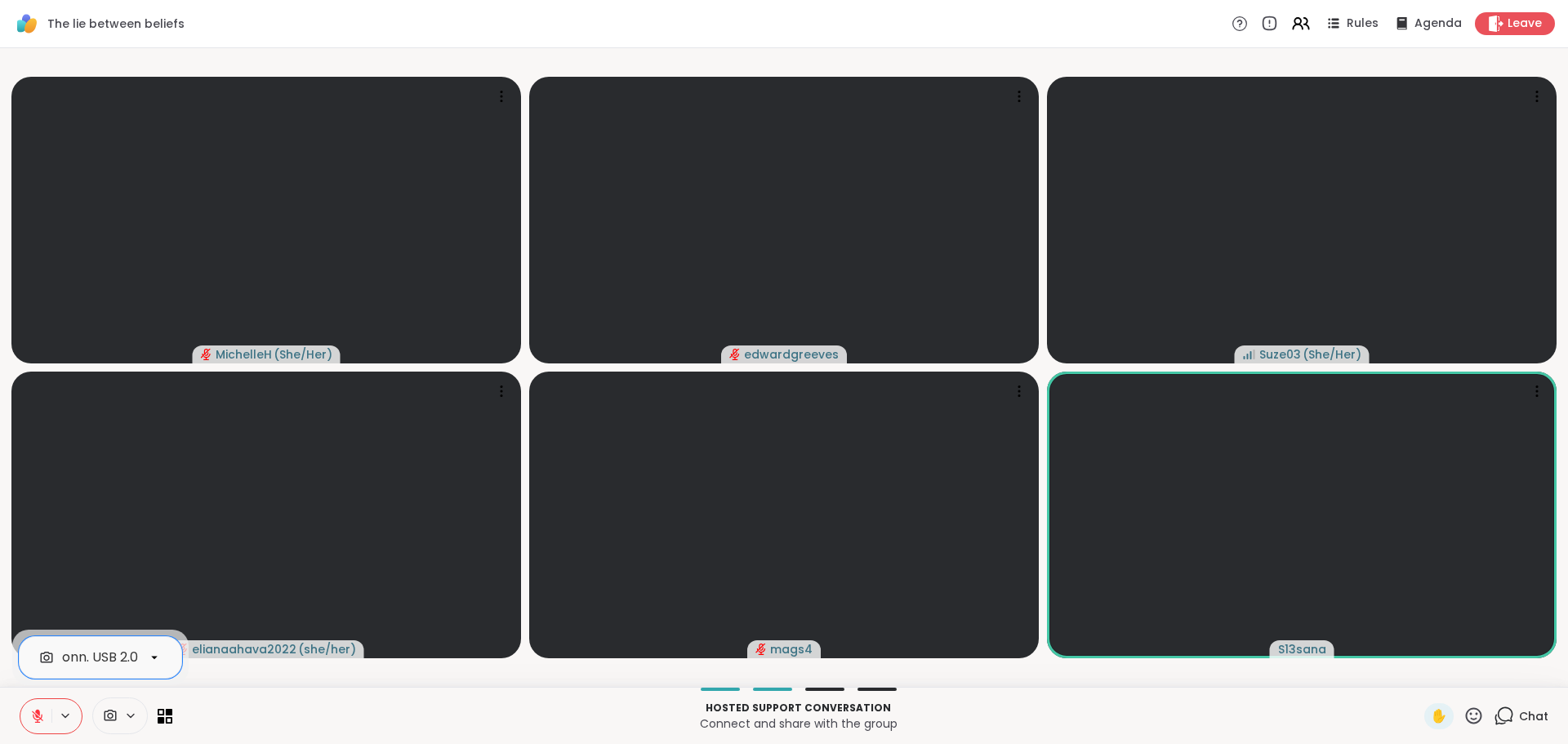
click at [31, 716] on icon at bounding box center [37, 716] width 15 height 15
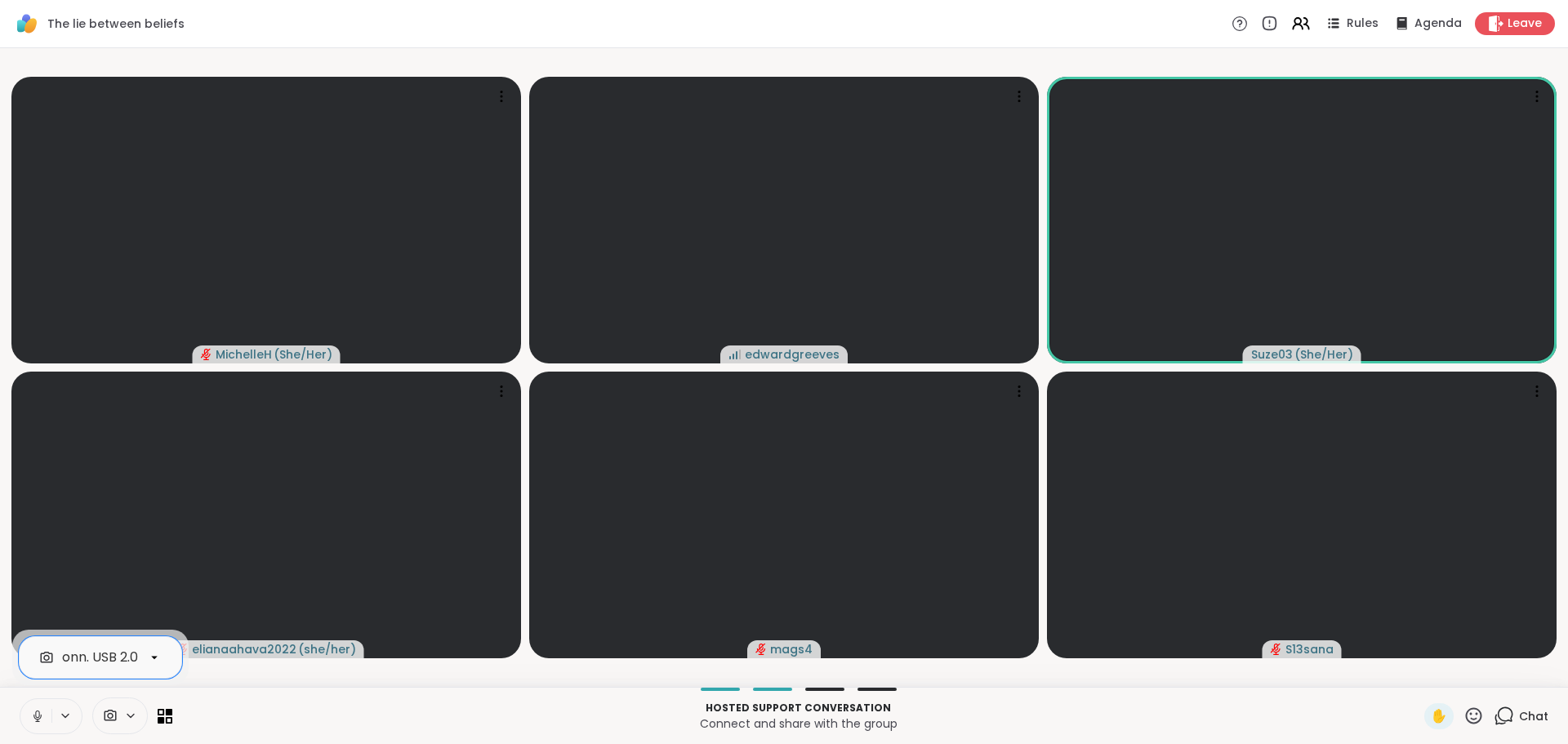
click at [36, 716] on icon at bounding box center [37, 714] width 4 height 8
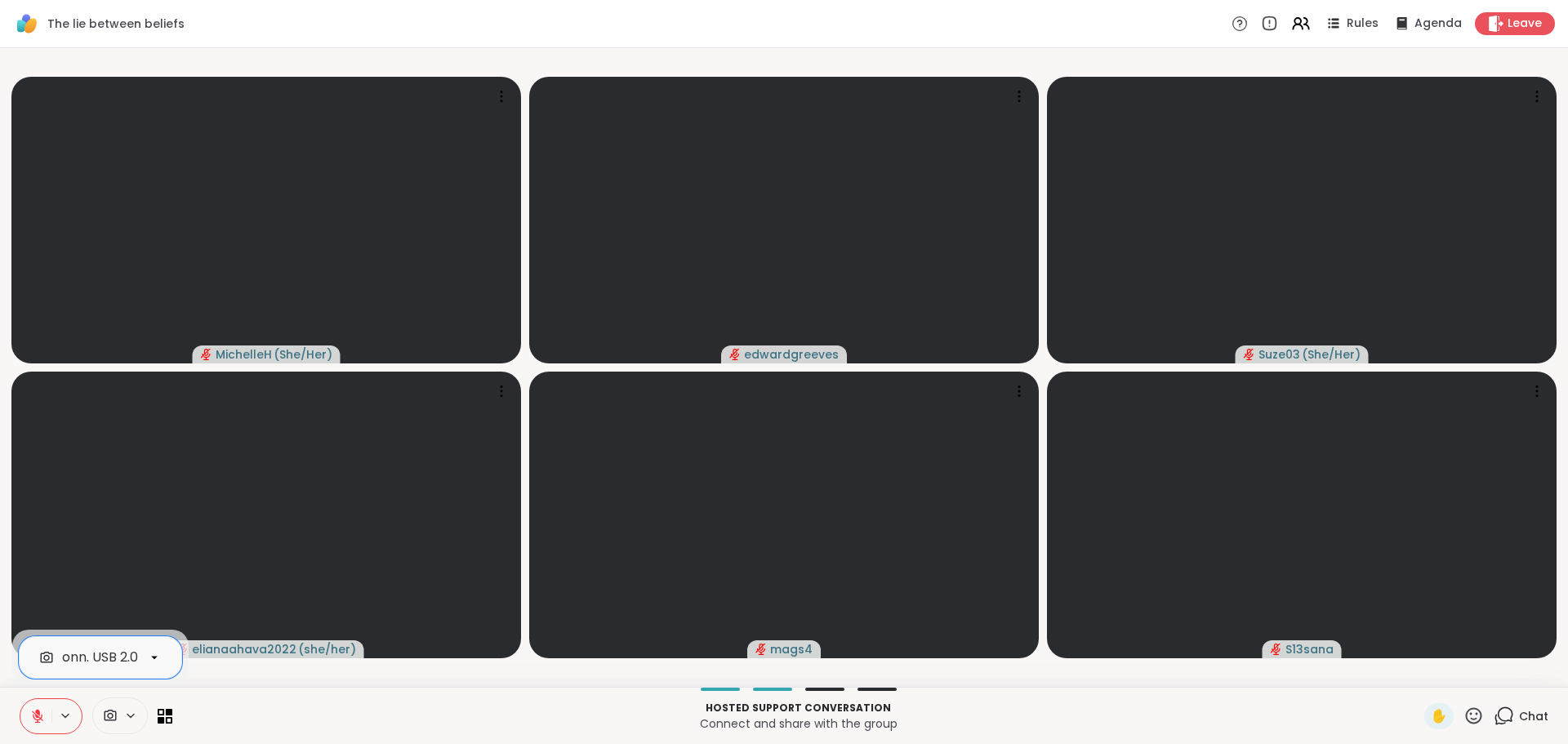
click at [32, 719] on icon at bounding box center [37, 716] width 15 height 15
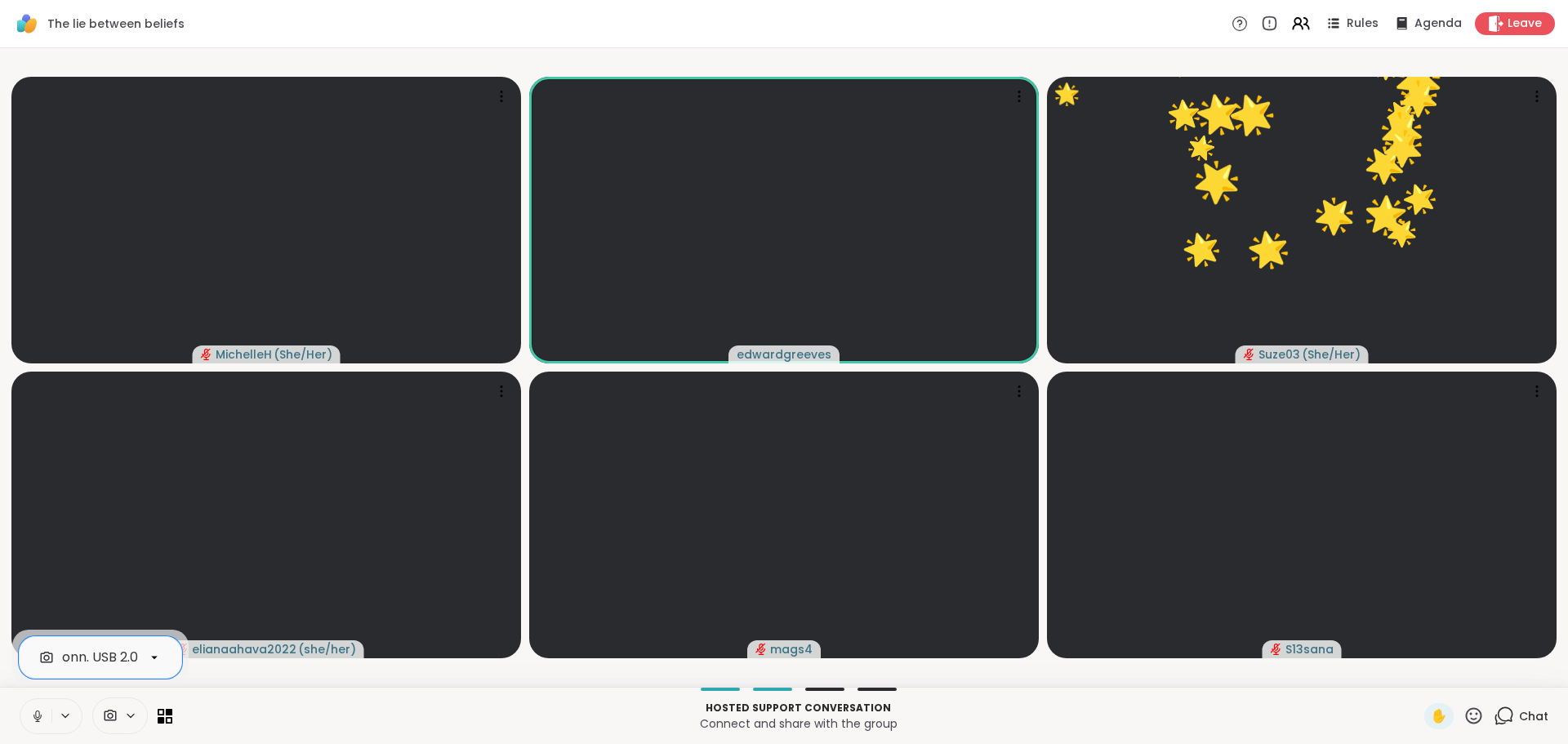
click at [38, 717] on icon at bounding box center [37, 714] width 4 height 8
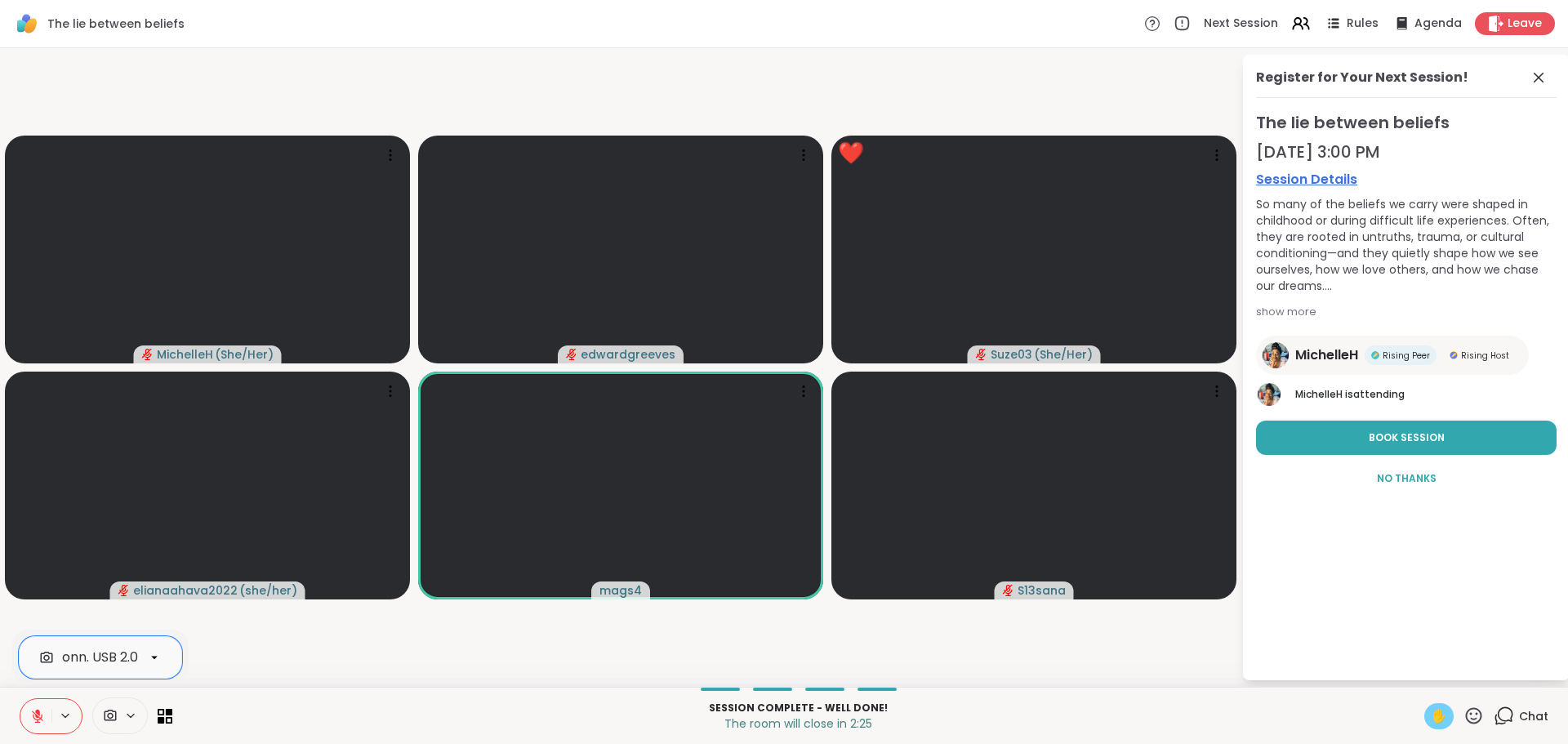
click at [1430, 714] on span "✋" at bounding box center [1438, 716] width 16 height 19
click at [1435, 720] on span "✋" at bounding box center [1438, 716] width 16 height 19
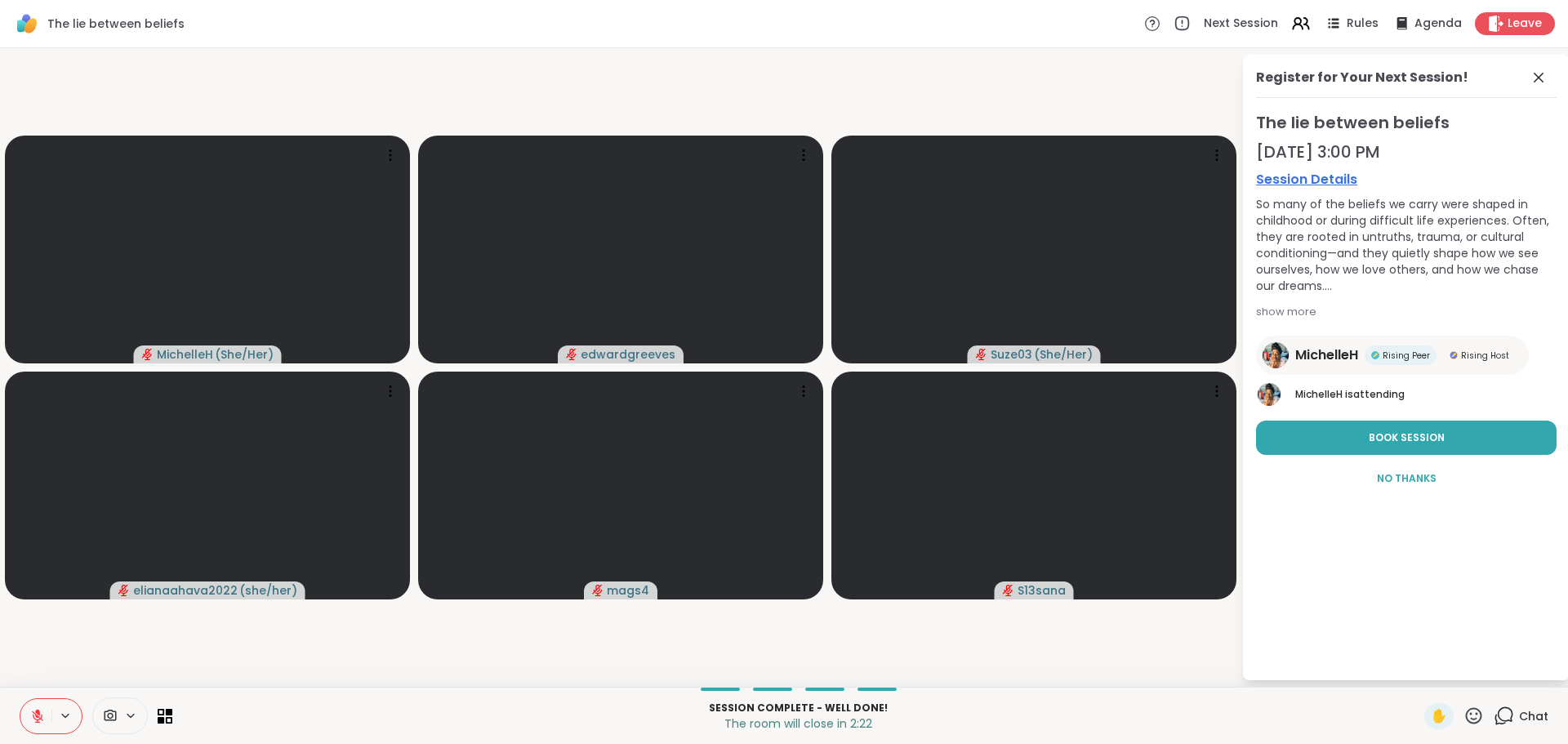
click at [1463, 717] on icon at bounding box center [1473, 715] width 20 height 20
click at [1417, 670] on span "❤️" at bounding box center [1425, 673] width 16 height 19
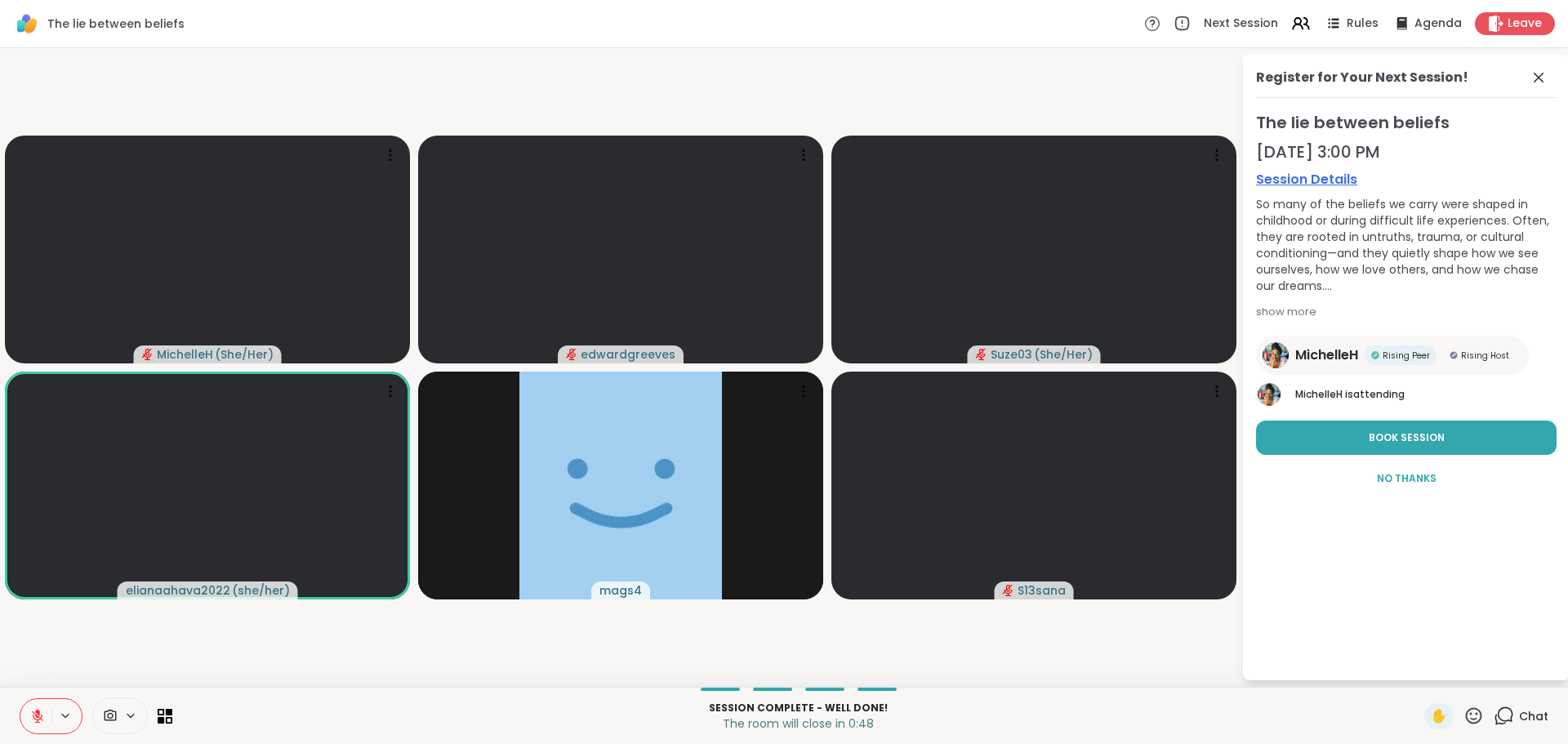
click at [34, 710] on icon at bounding box center [37, 716] width 15 height 15
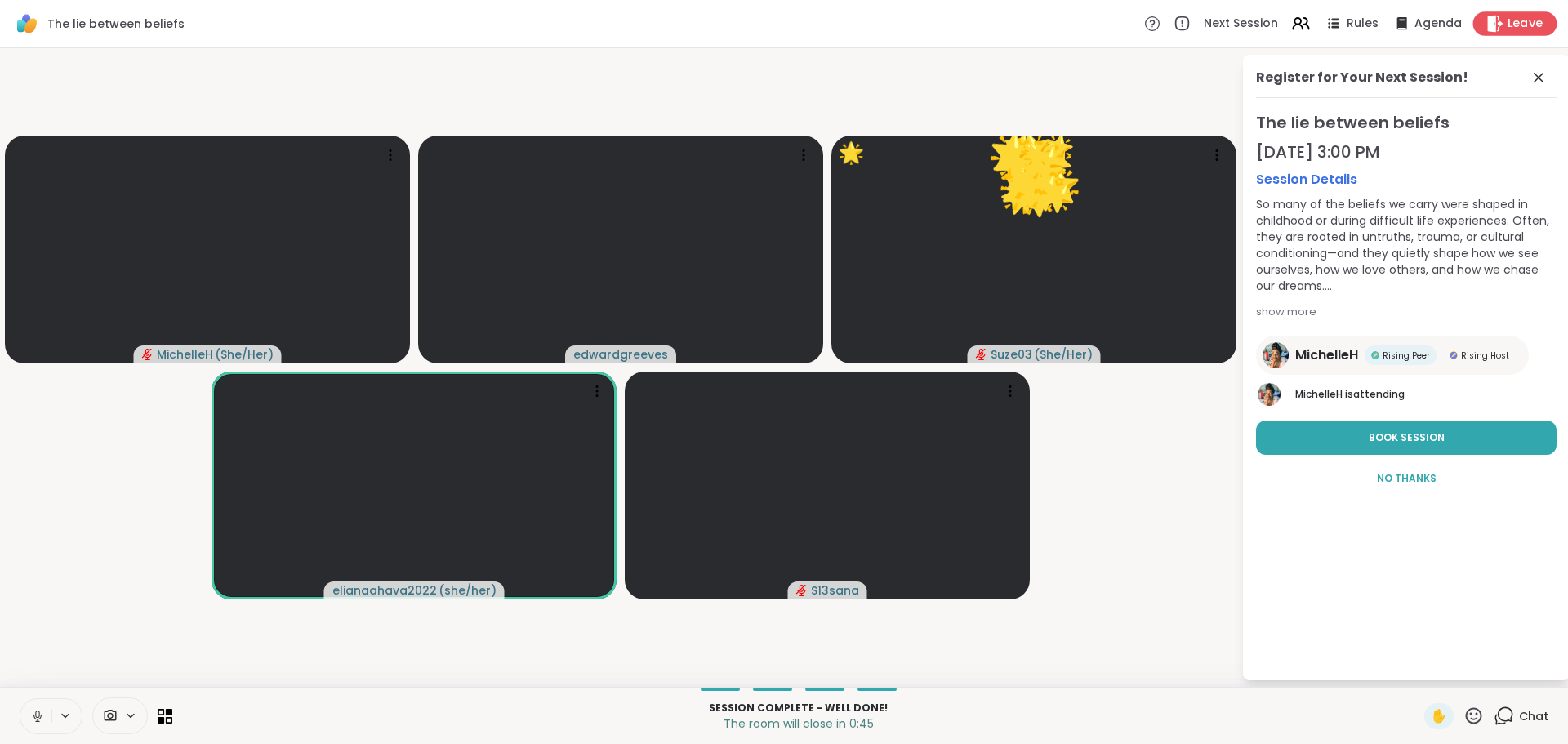
click at [1507, 24] on span "Leave" at bounding box center [1524, 24] width 36 height 17
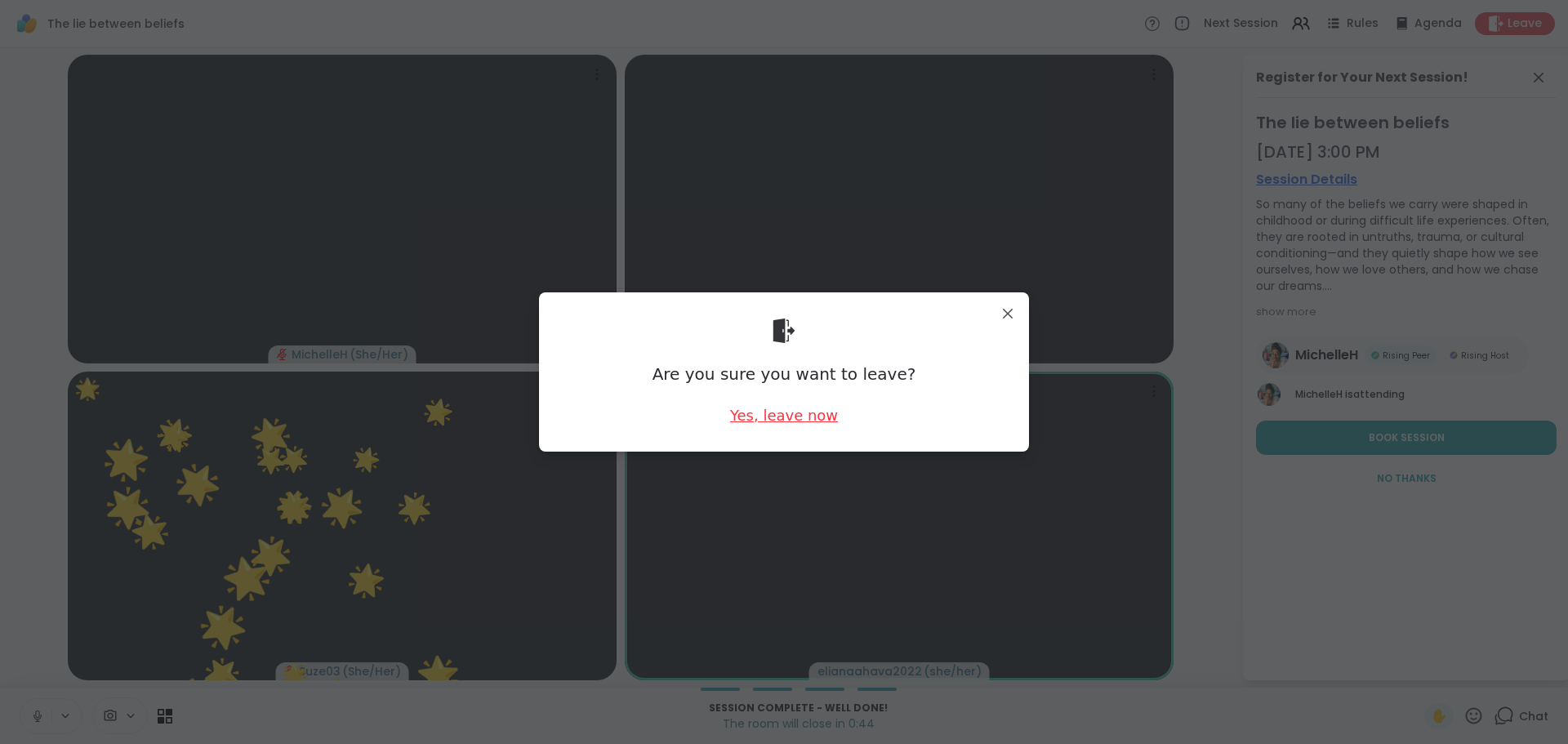
click at [766, 418] on div "Yes, leave now" at bounding box center [784, 415] width 108 height 20
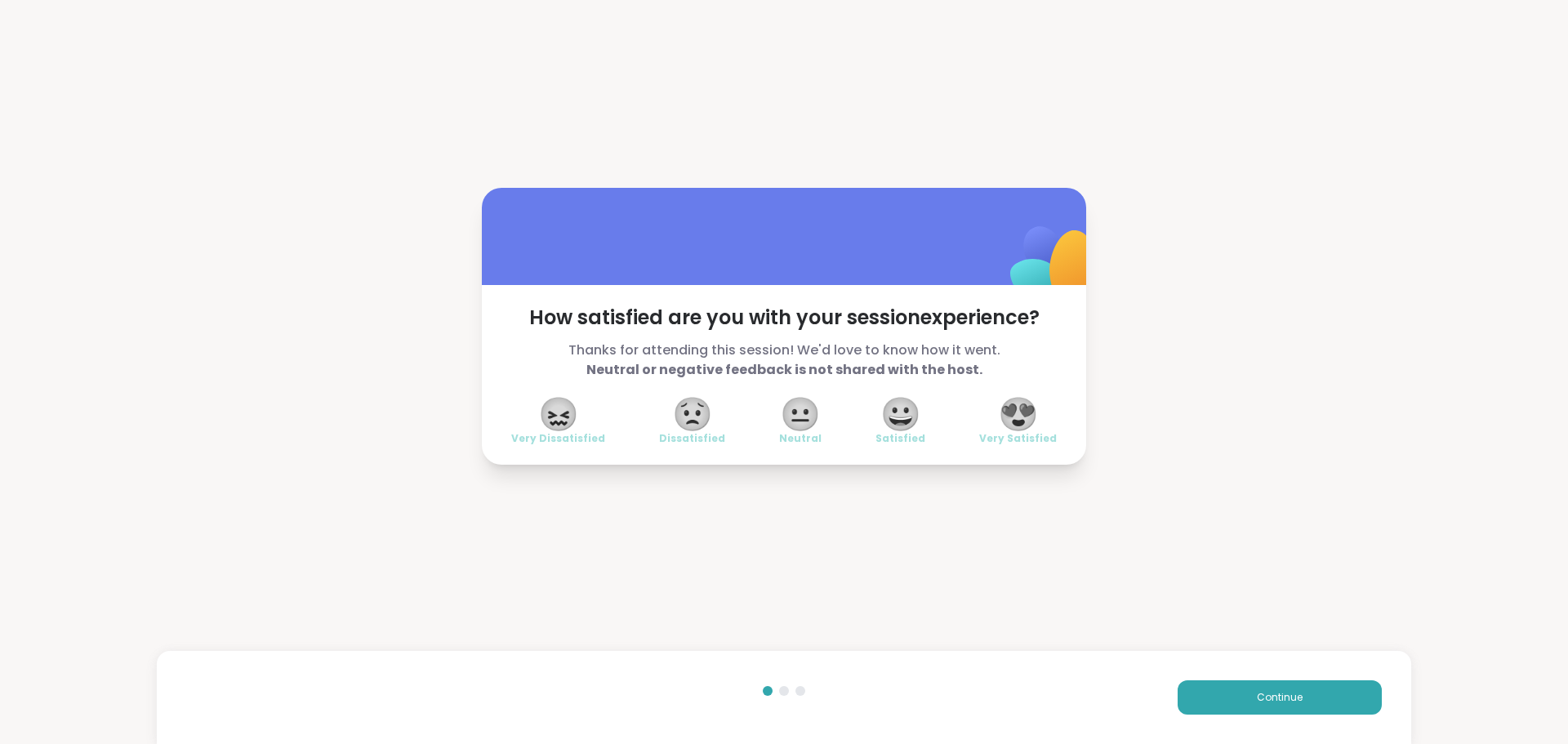
click at [907, 418] on span "😀" at bounding box center [901, 414] width 41 height 29
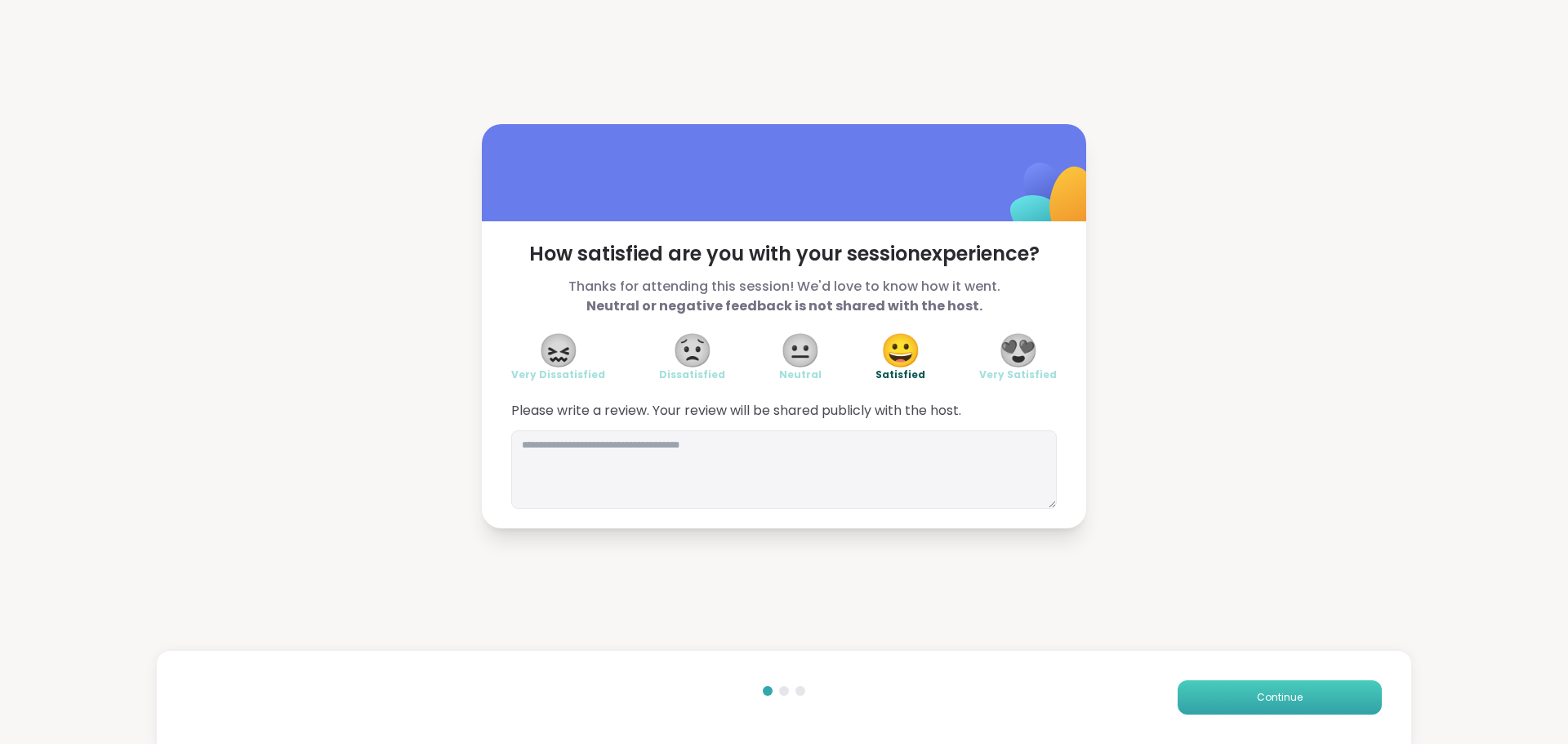
click at [1256, 691] on span "Continue" at bounding box center [1278, 697] width 46 height 15
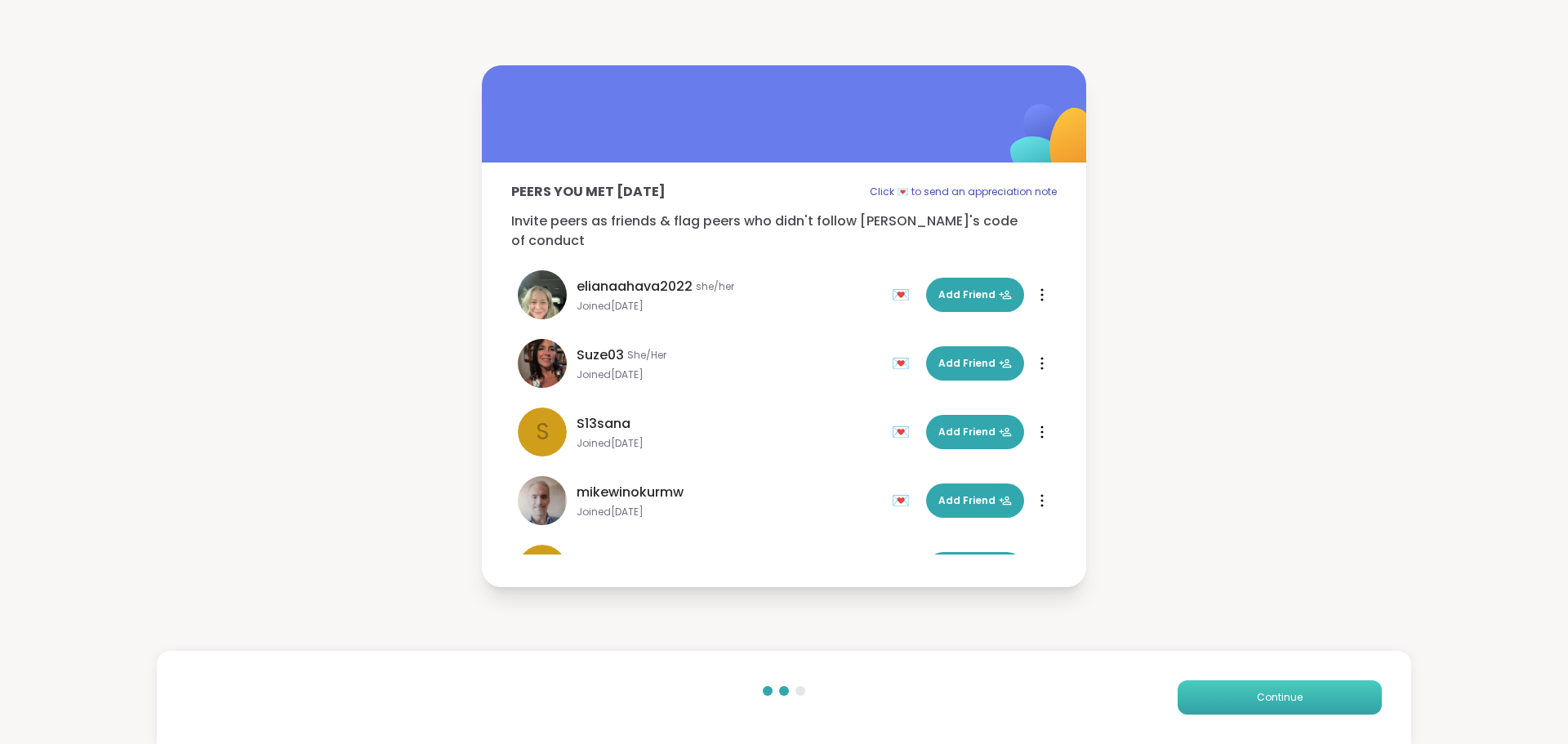
click at [1246, 684] on button "Continue" at bounding box center [1279, 697] width 204 height 34
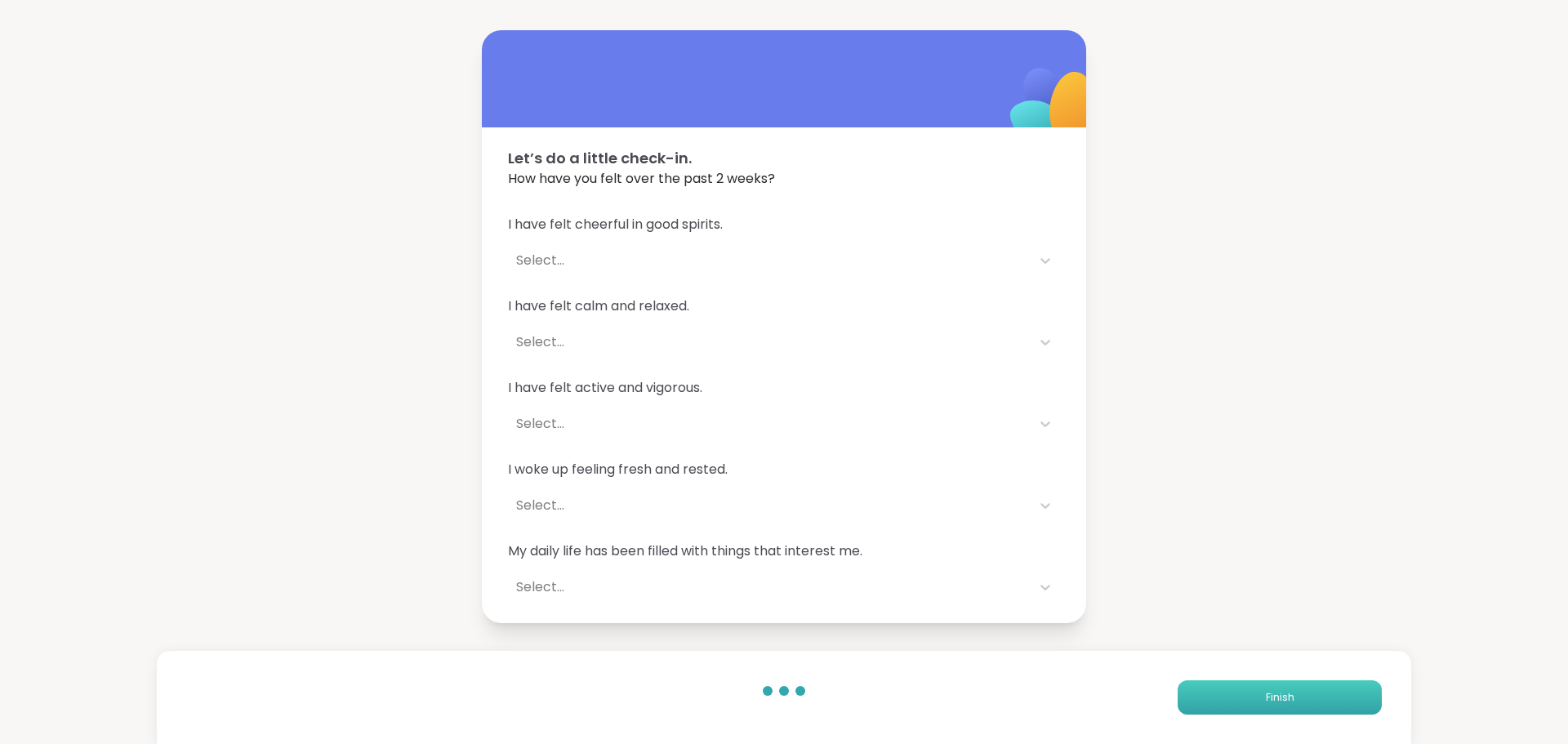
click at [1247, 685] on button "Finish" at bounding box center [1279, 697] width 204 height 34
